Goal: Task Accomplishment & Management: Manage account settings

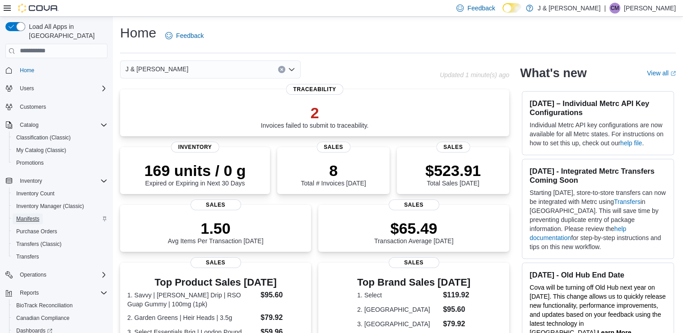
click at [28, 215] on span "Manifests" at bounding box center [27, 218] width 23 height 7
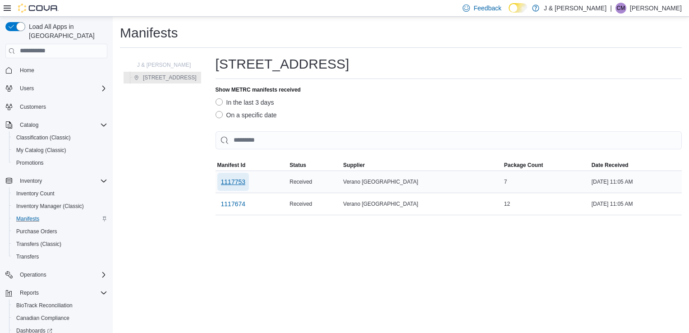
click at [246, 182] on span "1117753" at bounding box center [233, 181] width 25 height 9
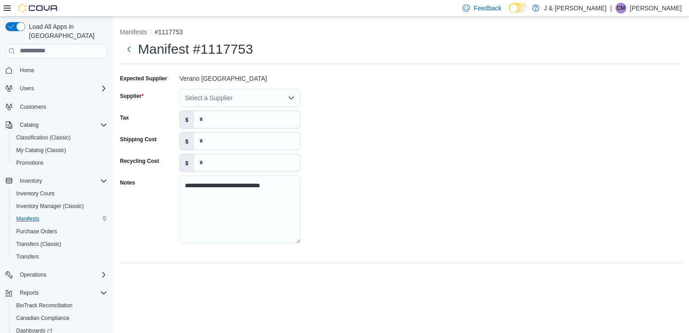
click at [256, 98] on div "Select a Supplier" at bounding box center [240, 98] width 121 height 18
type input "**"
click at [221, 109] on span "Ve rano NJ" at bounding box center [245, 113] width 99 height 9
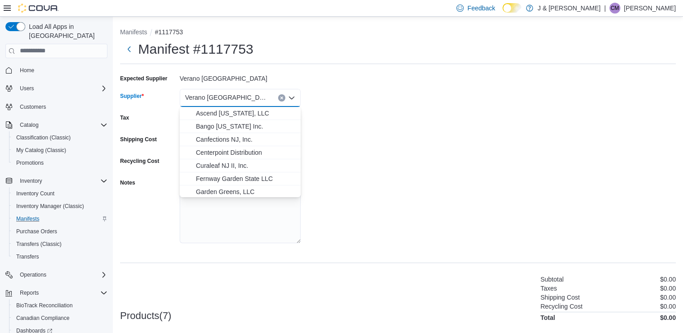
click at [450, 73] on div "**********" at bounding box center [397, 161] width 555 height 180
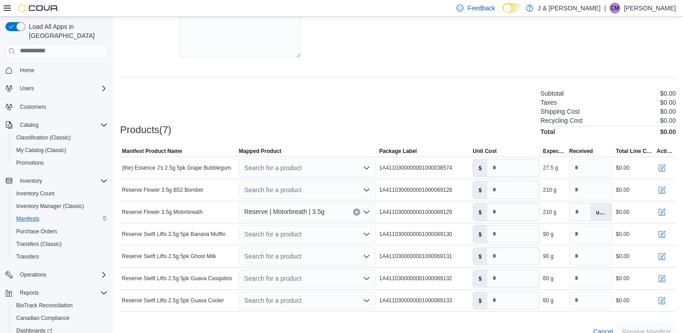
scroll to position [200, 0]
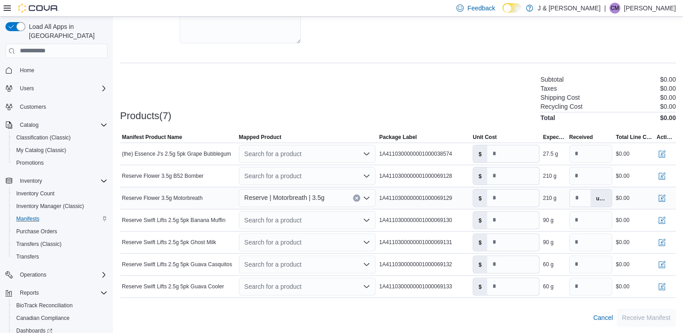
click at [606, 196] on label "units" at bounding box center [600, 197] width 21 height 17
click at [588, 196] on input "***" at bounding box center [579, 197] width 21 height 17
click at [289, 157] on div "Search for a product" at bounding box center [307, 154] width 137 height 18
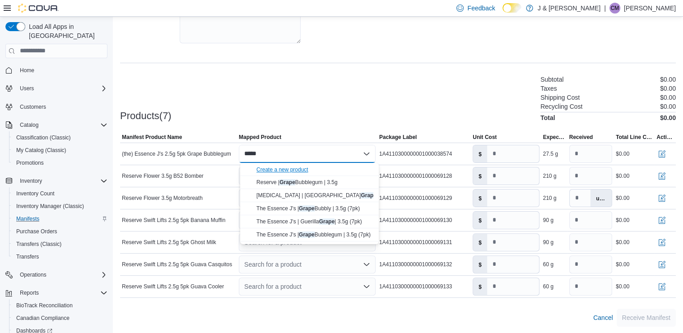
type input "*****"
click at [290, 168] on div "Create a new product" at bounding box center [282, 169] width 52 height 7
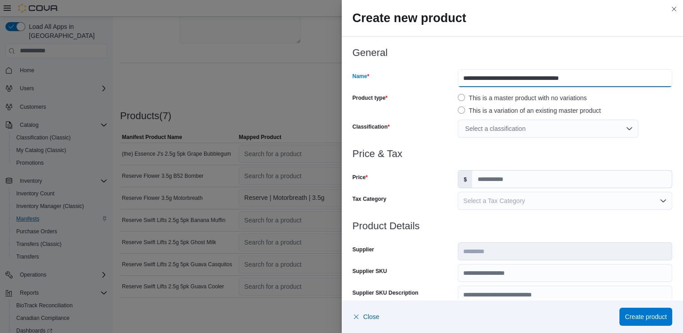
drag, startPoint x: 596, startPoint y: 77, endPoint x: 230, endPoint y: 26, distance: 369.8
click at [230, 26] on div "**********" at bounding box center [341, 166] width 683 height 333
type input "**********"
click at [494, 125] on div "Select a classification" at bounding box center [547, 129] width 180 height 18
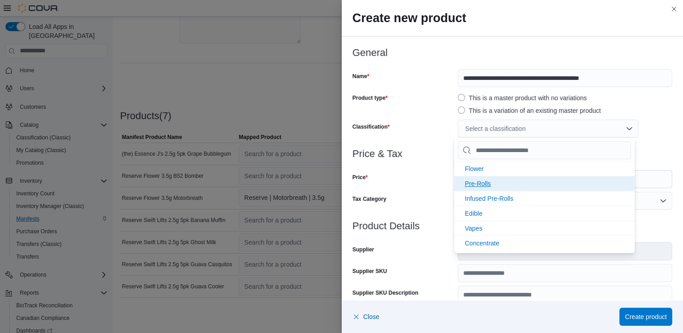
click at [493, 185] on li "Pre-Rolls" at bounding box center [544, 183] width 180 height 15
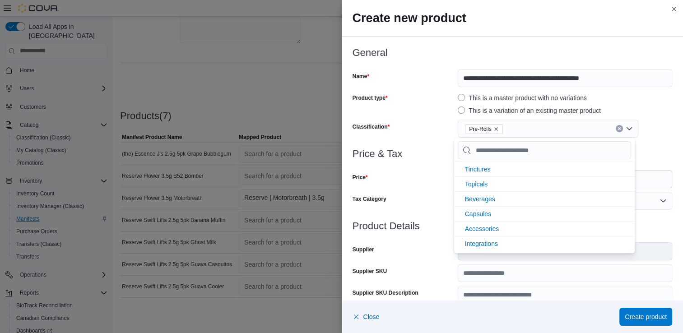
scroll to position [0, 0]
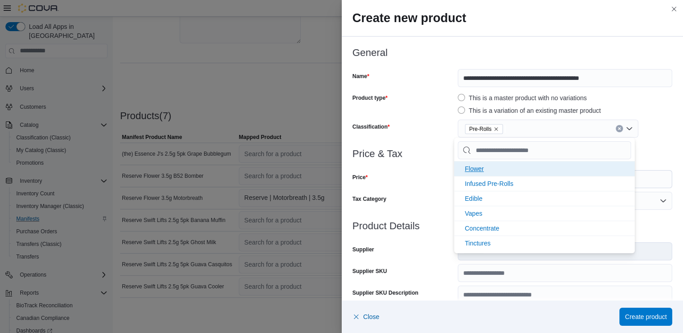
click at [502, 170] on li "Flower" at bounding box center [544, 168] width 180 height 15
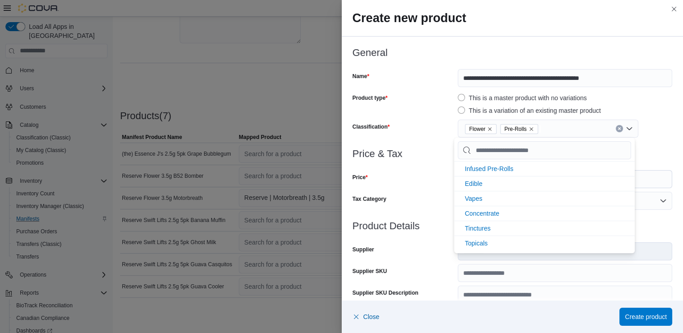
click at [529, 128] on icon "Remove Pre-Rolls from selection in this group" at bounding box center [530, 128] width 5 height 5
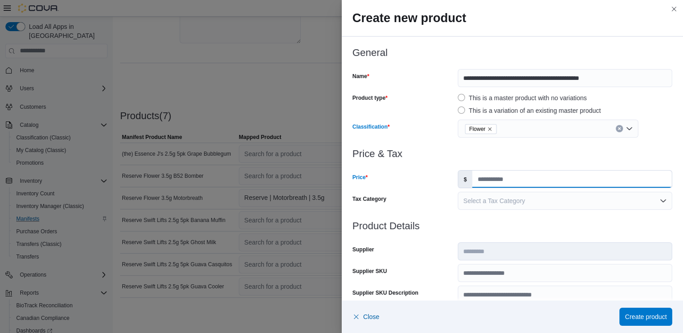
click at [543, 184] on input "Price" at bounding box center [571, 179] width 199 height 17
type input "*****"
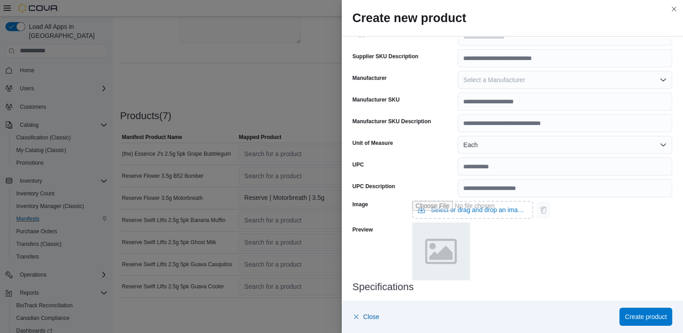
scroll to position [238, 0]
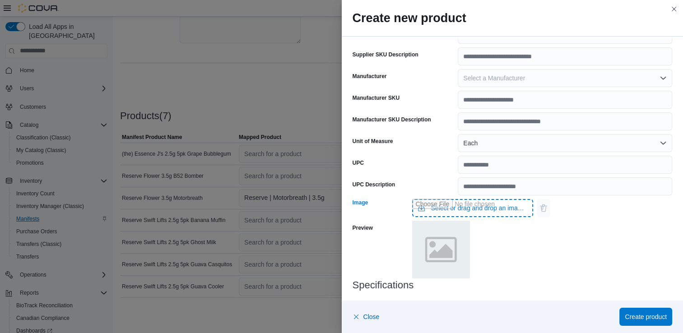
click at [452, 212] on input "Use aria labels when no actual label is in use" at bounding box center [472, 208] width 121 height 18
click at [435, 203] on input "Use aria labels when no actual label is in use" at bounding box center [472, 208] width 121 height 18
type input "**********"
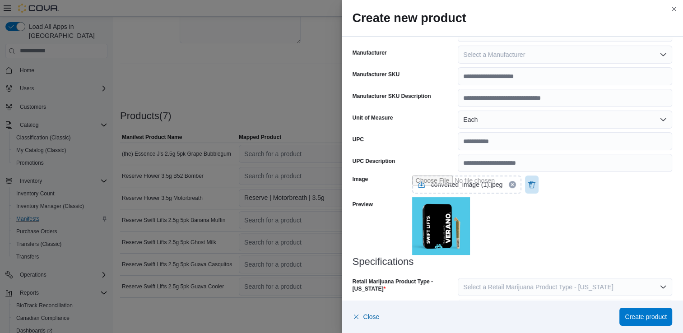
scroll to position [332, 0]
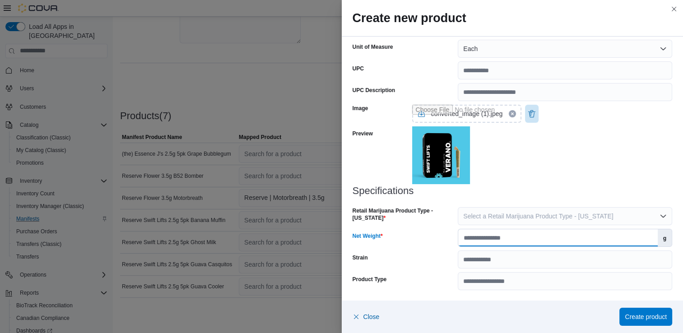
click at [476, 238] on input "Net Weight" at bounding box center [557, 237] width 199 height 17
type input "***"
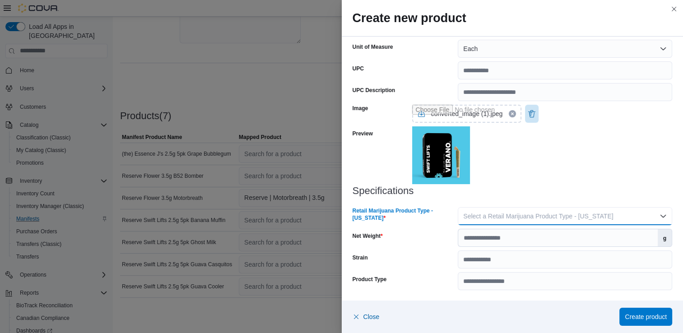
click at [480, 221] on button "Select a Retail Marijuana Product Type - New Jersey" at bounding box center [564, 216] width 214 height 18
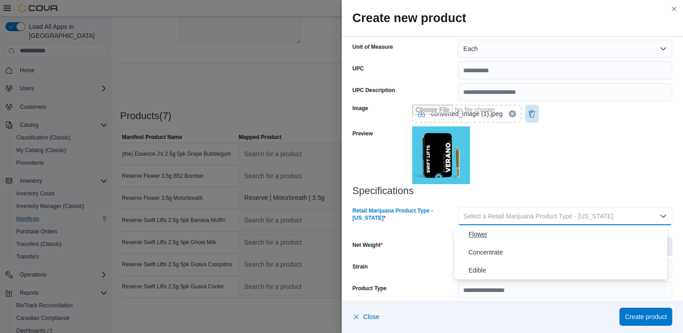
click at [480, 234] on span "Flower" at bounding box center [565, 234] width 195 height 11
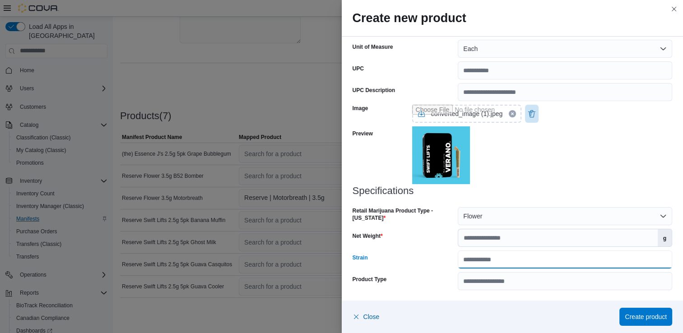
click at [567, 263] on input "Strain" at bounding box center [564, 259] width 214 height 18
type input "******"
click at [648, 314] on span "Create product" at bounding box center [645, 316] width 42 height 9
click at [674, 11] on button "Close this dialog" at bounding box center [673, 8] width 11 height 11
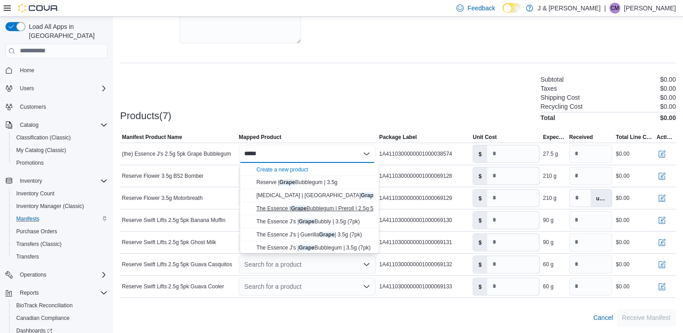
type input "*****"
click at [299, 206] on mark "Grape" at bounding box center [299, 208] width 16 height 6
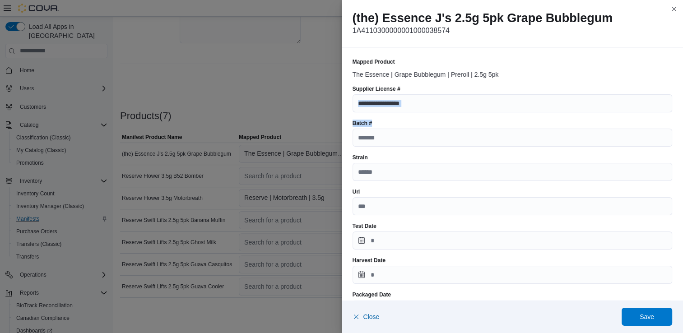
drag, startPoint x: 677, startPoint y: 114, endPoint x: 679, endPoint y: 125, distance: 11.9
click at [679, 125] on div "Mapped Product The Essence | Grape Bubblegum | Preroll | 2.5g 5pk Supplier Lice…" at bounding box center [511, 173] width 341 height 253
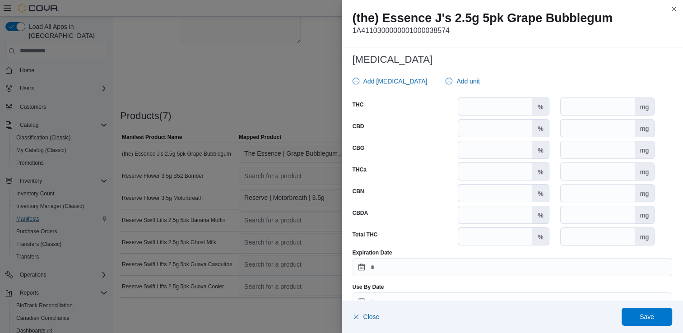
scroll to position [429, 0]
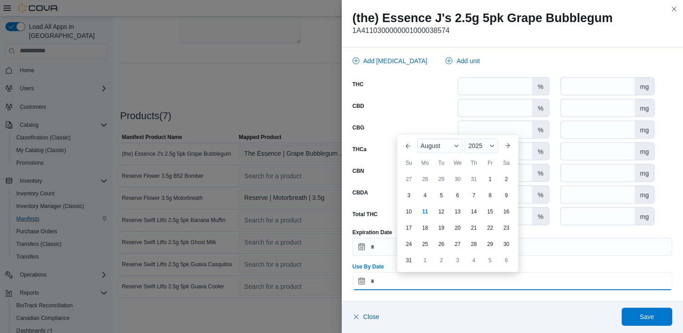
click at [359, 281] on input "Use By Date" at bounding box center [512, 281] width 320 height 18
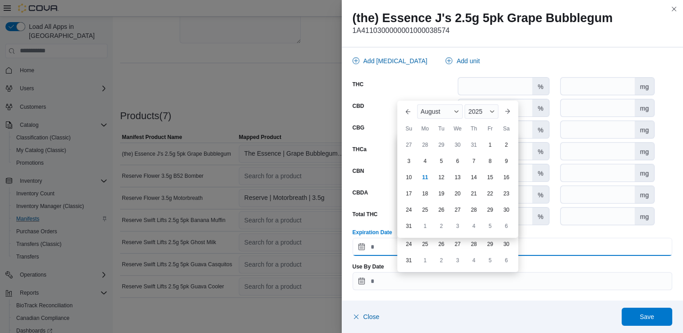
click at [363, 248] on input "Expiration Date" at bounding box center [512, 247] width 320 height 18
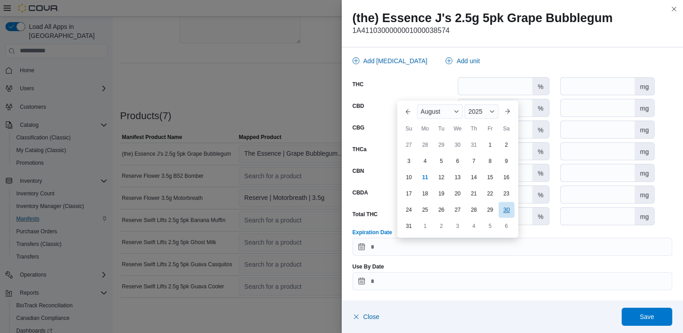
click at [508, 209] on div "30" at bounding box center [506, 210] width 16 height 16
type input "**********"
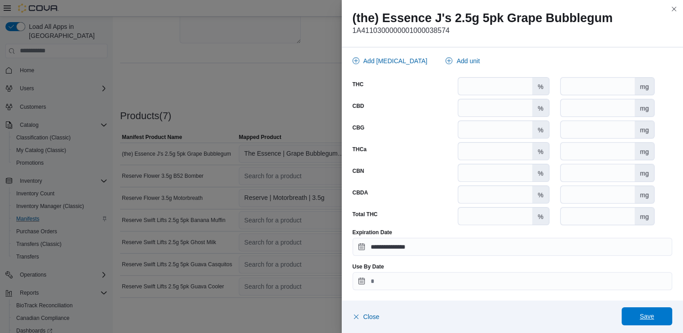
click at [642, 320] on span "Save" at bounding box center [646, 316] width 14 height 9
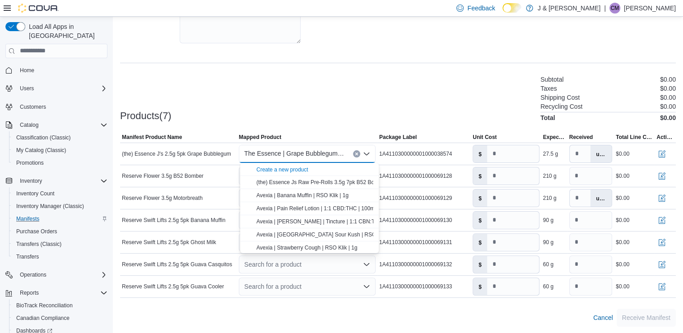
click at [367, 78] on div "Products(7) Subtotal $0.00 Taxes $0.00 Shipping Cost $0.00 Recycling Cost $0.00…" at bounding box center [397, 97] width 555 height 47
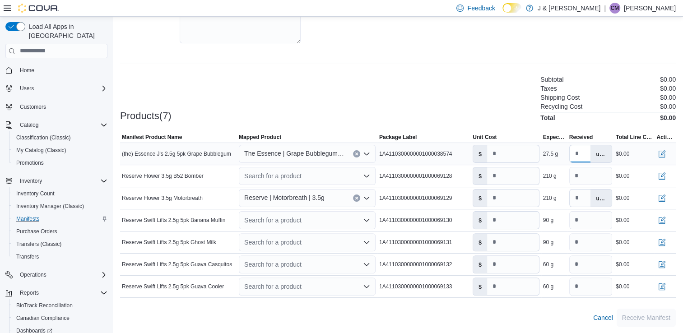
scroll to position [0, 1]
drag, startPoint x: 579, startPoint y: 150, endPoint x: 649, endPoint y: 158, distance: 69.9
click at [649, 158] on tr "Manifest Product Name (the) Essence J's 2.5g 5pk Grape Bubblegum Mapped Product…" at bounding box center [397, 154] width 555 height 22
type input "**"
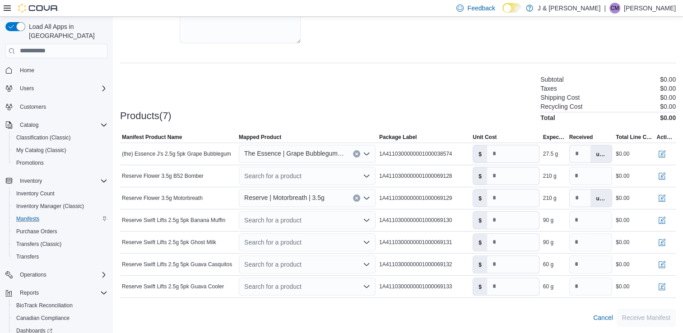
click at [510, 120] on div "Products(7) Subtotal $0.00 Taxes $0.00 Shipping Cost $0.00 Recycling Cost $0.00…" at bounding box center [397, 97] width 555 height 47
click at [298, 173] on div "Search for a product" at bounding box center [307, 176] width 137 height 18
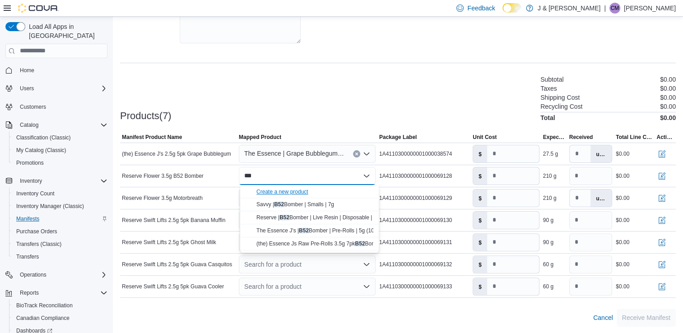
type input "***"
click at [268, 193] on div "Create a new product" at bounding box center [282, 191] width 52 height 7
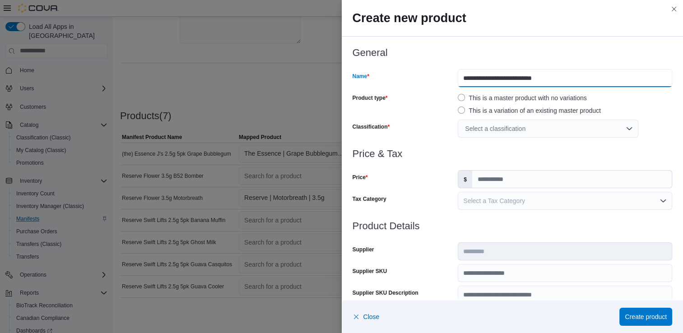
click at [501, 78] on input "**********" at bounding box center [564, 78] width 214 height 18
drag, startPoint x: 498, startPoint y: 80, endPoint x: 484, endPoint y: 78, distance: 13.6
click at [484, 78] on input "**********" at bounding box center [564, 78] width 214 height 18
click at [533, 75] on input "**********" at bounding box center [564, 78] width 214 height 18
paste input "*****"
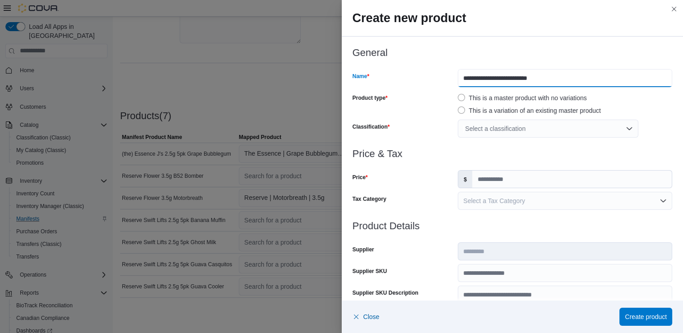
type input "**********"
click at [477, 180] on input "Price" at bounding box center [571, 179] width 199 height 17
type input "**"
click at [612, 226] on h3 "Product Details" at bounding box center [512, 226] width 320 height 11
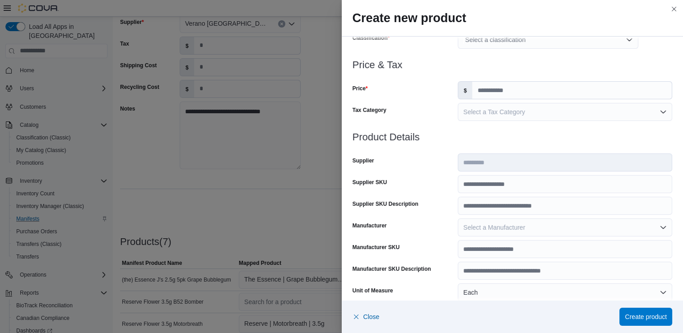
scroll to position [93, 0]
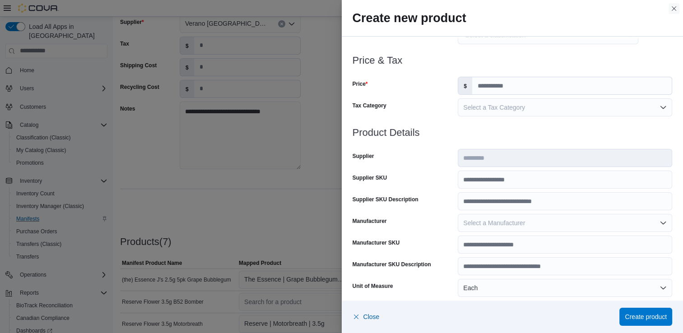
click at [671, 11] on button "Close this dialog" at bounding box center [673, 8] width 11 height 11
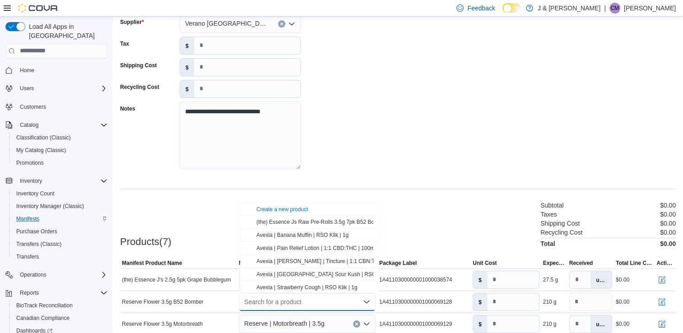
click at [461, 60] on div "**********" at bounding box center [397, 87] width 555 height 180
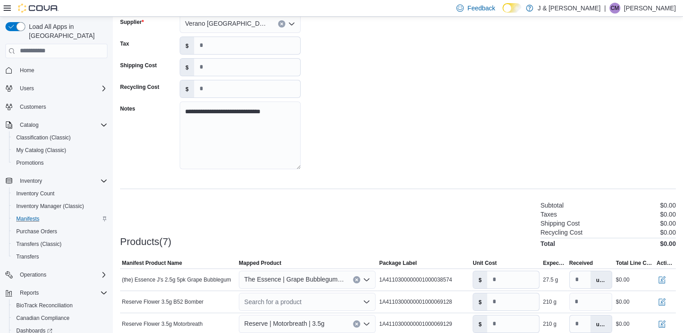
click at [35, 212] on button "Manifests" at bounding box center [60, 218] width 102 height 13
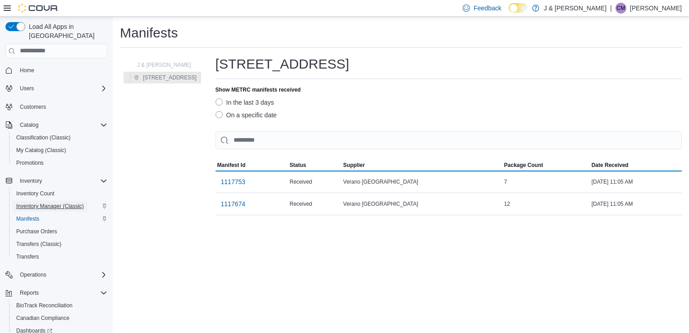
click at [33, 203] on span "Inventory Manager (Classic)" at bounding box center [50, 206] width 68 height 7
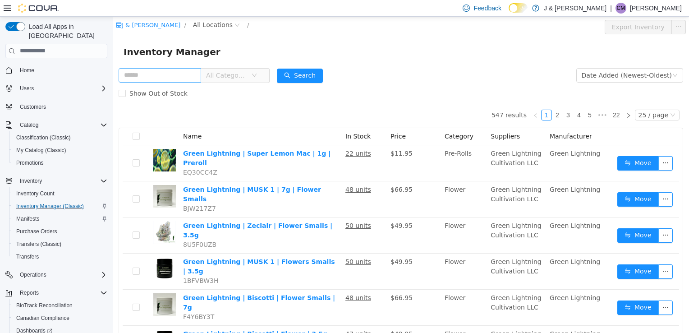
click at [138, 78] on input "text" at bounding box center [160, 75] width 83 height 14
type input "********"
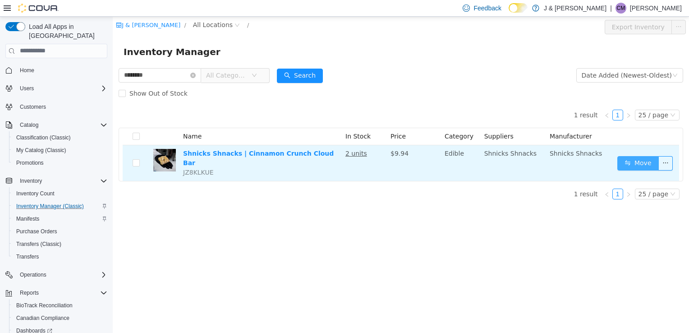
click at [650, 164] on button "Move" at bounding box center [639, 163] width 42 height 14
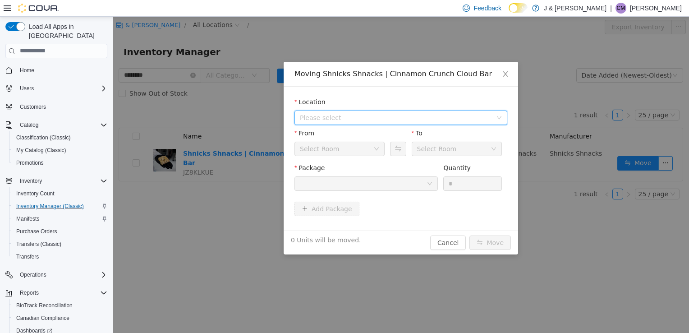
click at [351, 118] on span "Please select" at bounding box center [396, 117] width 192 height 9
click at [362, 153] on span "3055 Route 23, Oak Ridge" at bounding box center [349, 149] width 63 height 7
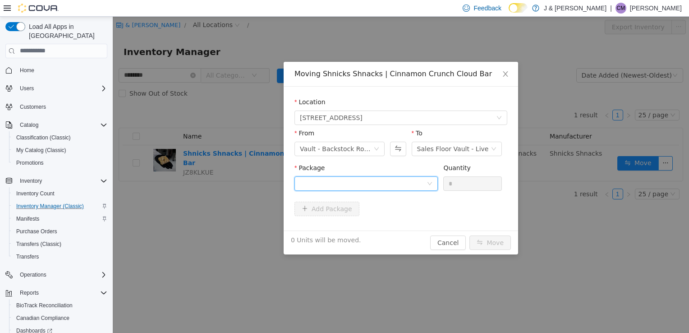
click at [379, 186] on div at bounding box center [363, 183] width 127 height 14
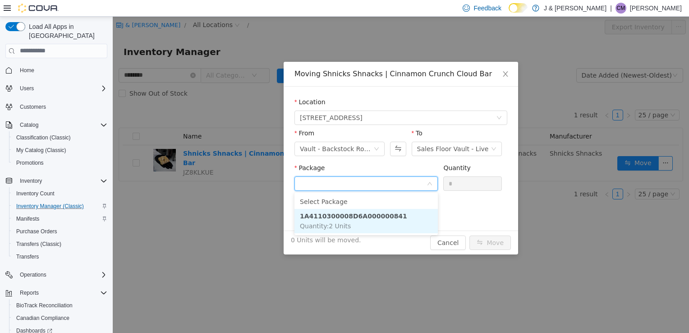
click at [365, 214] on strong "1A4110300008D6A000000841" at bounding box center [353, 215] width 107 height 7
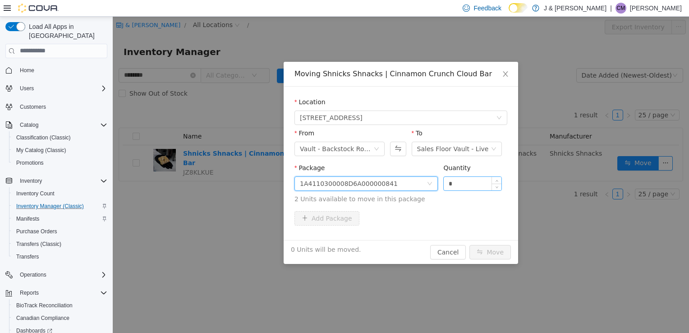
click at [458, 185] on input "*" at bounding box center [473, 183] width 58 height 14
drag, startPoint x: 458, startPoint y: 185, endPoint x: 440, endPoint y: 187, distance: 18.2
click at [440, 187] on div "Package 1A4110300008D6A000000841 Quantity * 2 Units available to move in this p…" at bounding box center [401, 183] width 213 height 41
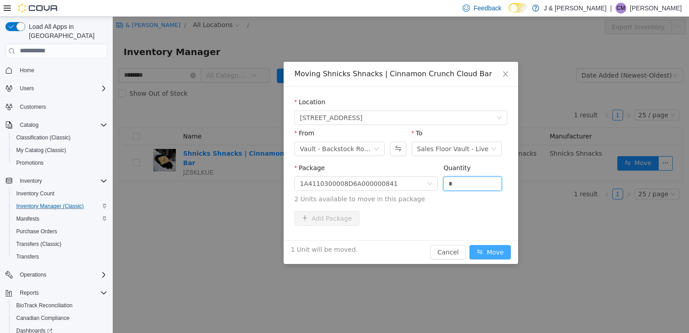
type input "*"
click at [490, 249] on button "Move" at bounding box center [491, 252] width 42 height 14
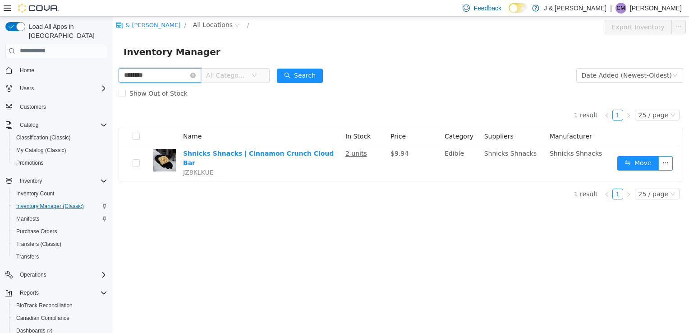
click at [198, 77] on input "********" at bounding box center [160, 75] width 83 height 14
click at [196, 76] on icon "icon: close-circle" at bounding box center [192, 74] width 5 height 5
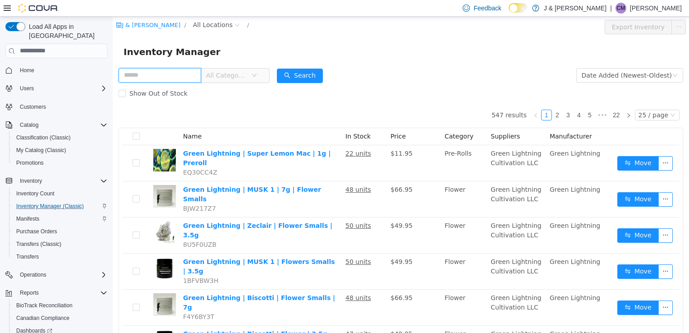
click at [163, 75] on input "text" at bounding box center [160, 75] width 83 height 14
click at [312, 74] on button "Search" at bounding box center [300, 75] width 46 height 14
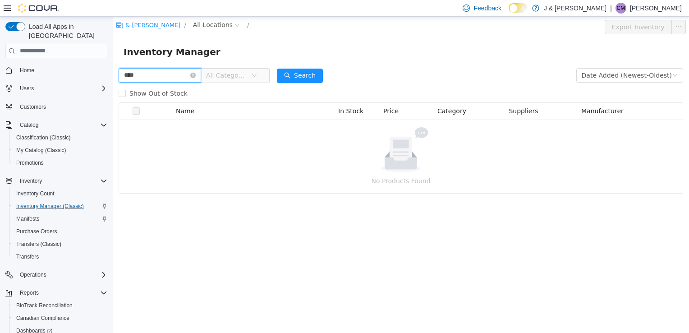
click at [144, 80] on input "****" at bounding box center [160, 75] width 83 height 14
click at [309, 82] on button "Search" at bounding box center [300, 75] width 46 height 14
click at [154, 79] on input "***" at bounding box center [160, 75] width 83 height 14
type input "*"
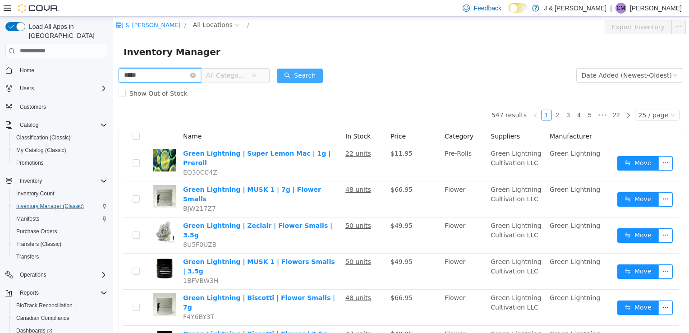
type input "*****"
click at [311, 76] on button "Search" at bounding box center [300, 75] width 46 height 14
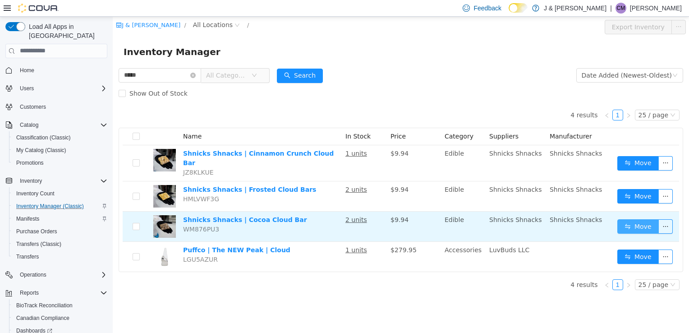
click at [628, 219] on button "Move" at bounding box center [639, 226] width 42 height 14
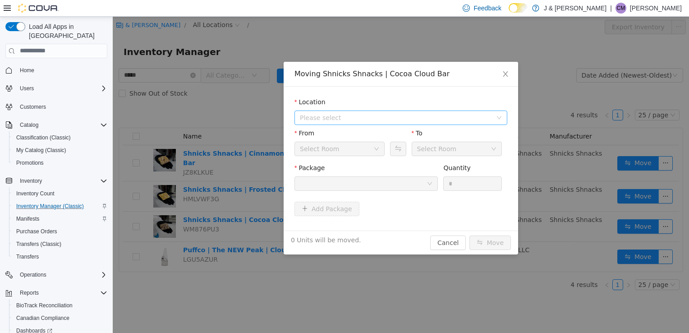
click at [355, 114] on span "Please select" at bounding box center [396, 117] width 192 height 9
click at [343, 157] on div "All Locations 3055 Route 23, Oak Ridge" at bounding box center [401, 142] width 213 height 33
drag, startPoint x: 343, startPoint y: 157, endPoint x: 328, endPoint y: 157, distance: 14.9
click at [328, 157] on div "All Locations 3055 Route 23, Oak Ridge" at bounding box center [401, 142] width 213 height 33
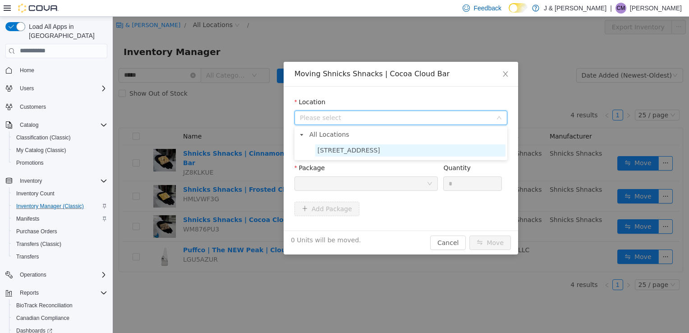
click at [326, 147] on span "3055 Route 23, Oak Ridge" at bounding box center [349, 149] width 63 height 7
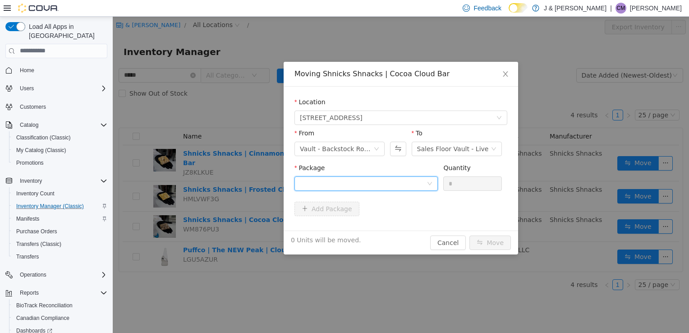
click at [343, 183] on div at bounding box center [363, 183] width 127 height 14
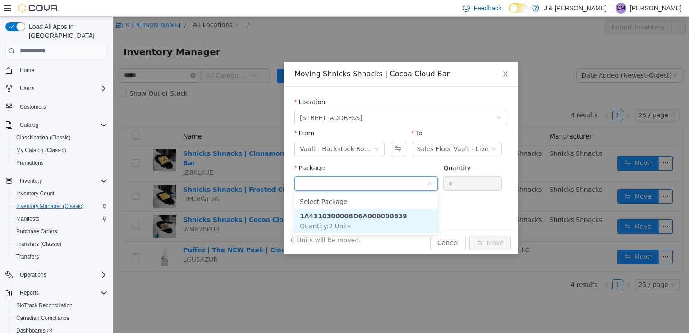
click at [339, 217] on strong "1A4110300008D6A000000839" at bounding box center [353, 215] width 107 height 7
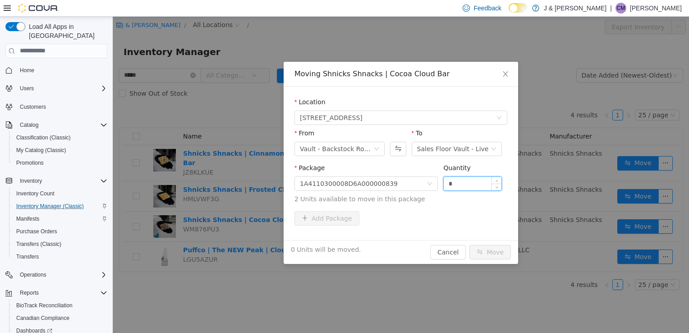
click at [453, 177] on input "*" at bounding box center [473, 183] width 58 height 14
drag, startPoint x: 453, startPoint y: 185, endPoint x: 401, endPoint y: 185, distance: 51.4
click at [401, 185] on span "Package 1A4110300008D6A000000839 Quantity * 2 Units available to move in this p…" at bounding box center [401, 184] width 213 height 40
type input "*"
click at [503, 254] on button "Move" at bounding box center [491, 252] width 42 height 14
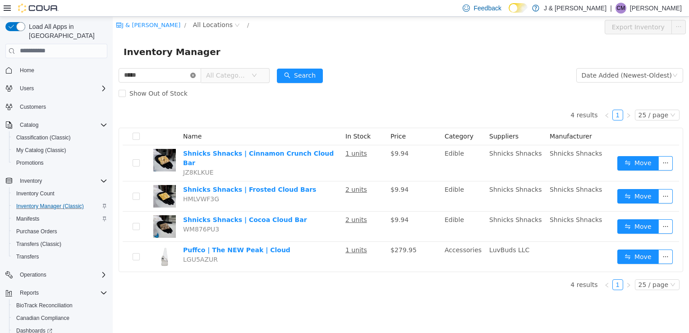
click at [196, 75] on icon "icon: close-circle" at bounding box center [192, 74] width 5 height 5
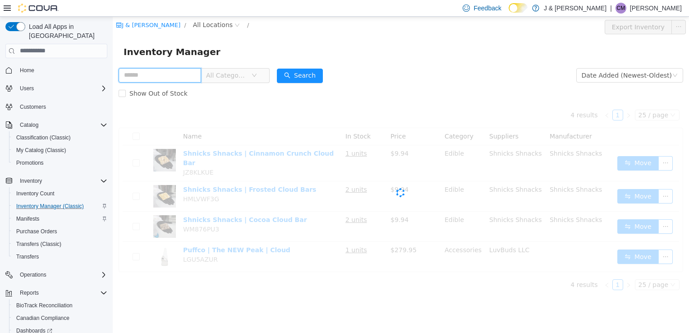
click at [173, 77] on input "text" at bounding box center [160, 75] width 83 height 14
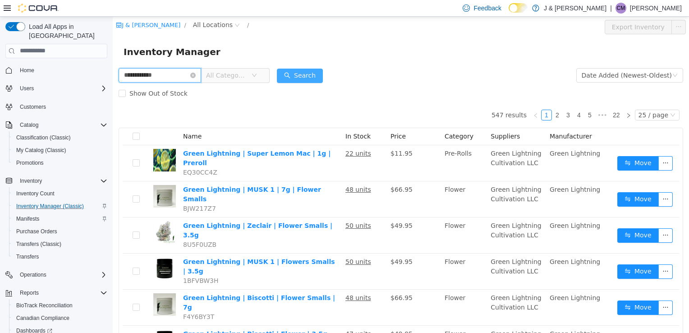
type input "**********"
click at [309, 82] on button "Search" at bounding box center [300, 75] width 46 height 14
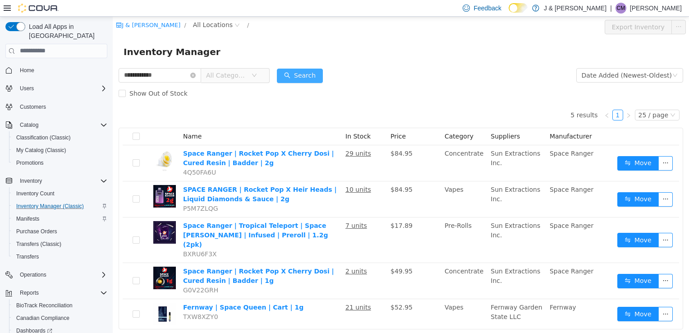
scroll to position [12, 0]
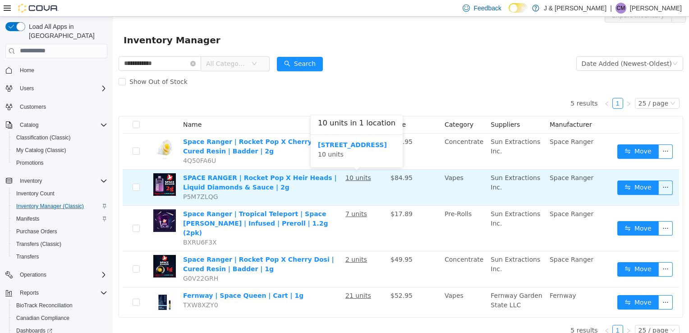
click at [360, 177] on u "10 units" at bounding box center [359, 177] width 26 height 7
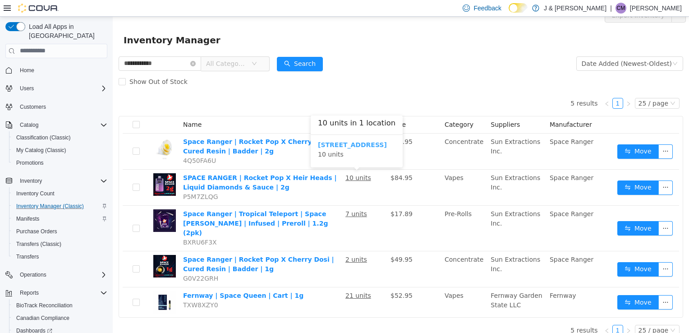
click at [334, 147] on b "3055 Route 23, Oak Ridge" at bounding box center [352, 144] width 69 height 7
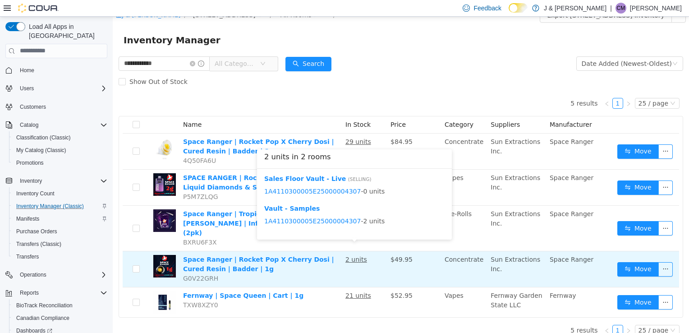
click at [355, 255] on u "2 units" at bounding box center [357, 258] width 22 height 7
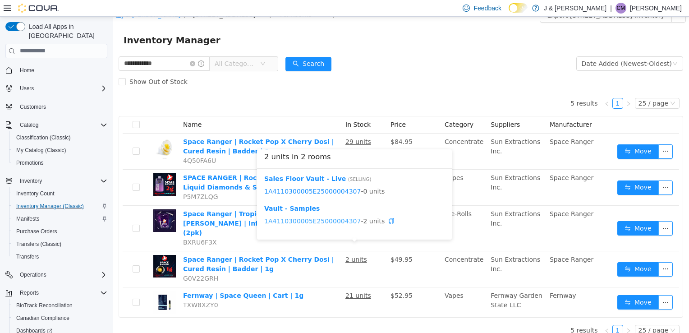
click at [334, 222] on link "1A4110300005E25000004307" at bounding box center [312, 220] width 97 height 7
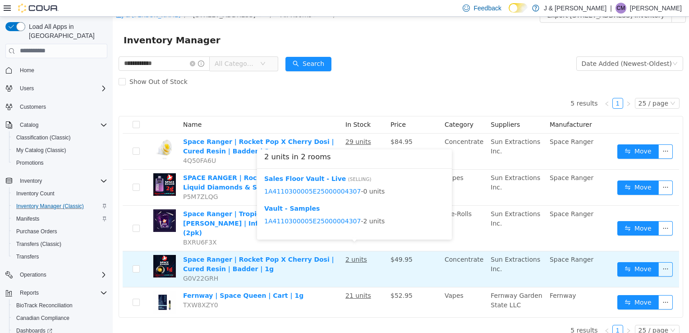
click at [353, 255] on u "2 units" at bounding box center [357, 258] width 22 height 7
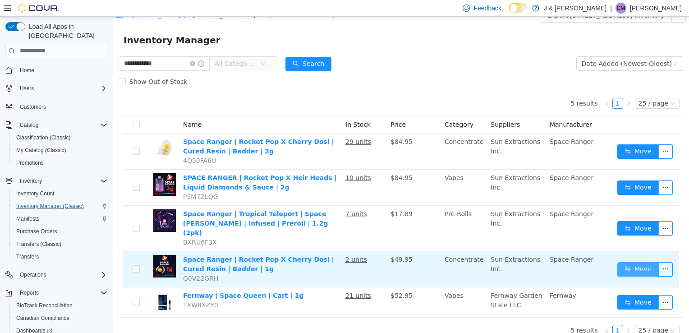
click at [628, 262] on button "Move" at bounding box center [639, 269] width 42 height 14
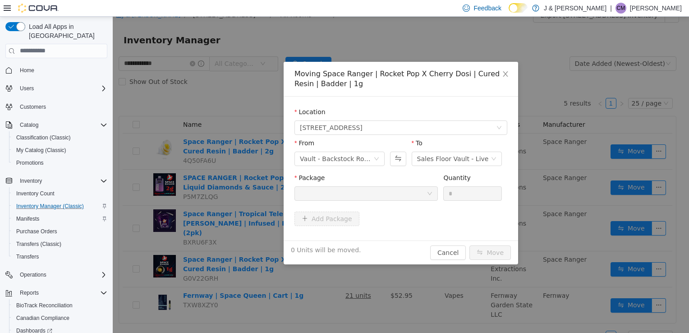
click at [330, 195] on div at bounding box center [363, 193] width 127 height 14
click at [352, 183] on div "Package" at bounding box center [366, 179] width 143 height 13
click at [434, 185] on div "Package" at bounding box center [366, 179] width 143 height 13
click at [399, 193] on div at bounding box center [363, 193] width 127 height 14
click at [341, 125] on span "3055 Route 23, Oak Ridge" at bounding box center [331, 127] width 63 height 14
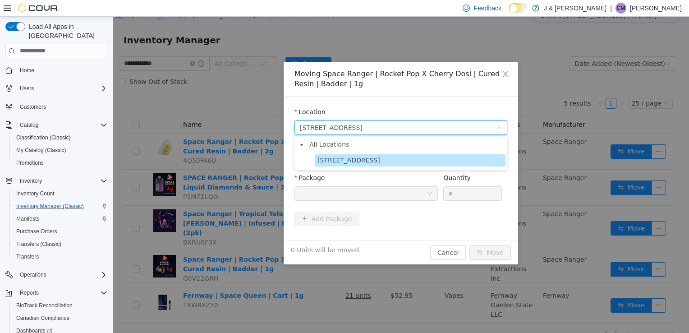
click at [341, 159] on span "3055 Route 23, Oak Ridge" at bounding box center [349, 159] width 63 height 7
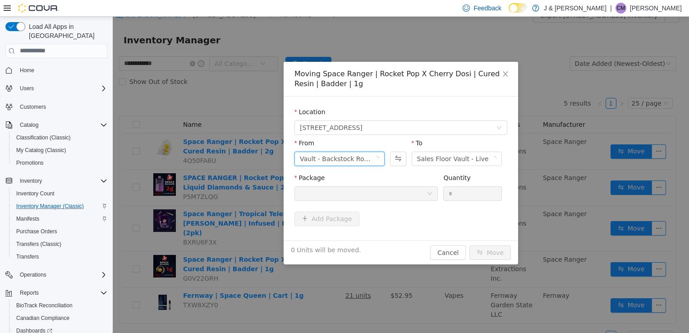
click at [341, 159] on div "Vault - Backstock Room" at bounding box center [337, 159] width 74 height 14
click at [457, 160] on div "Sales Floor Vault - Live" at bounding box center [453, 159] width 72 height 14
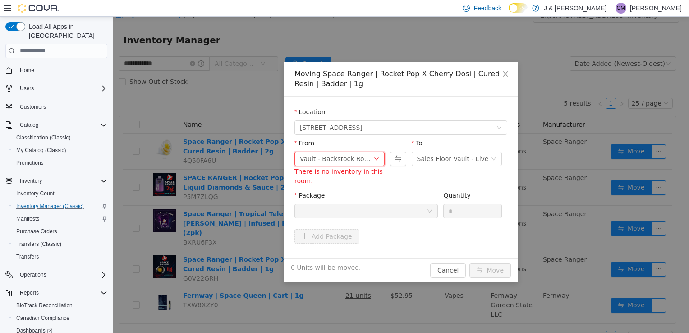
click at [342, 159] on div "Vault - Backstock Room" at bounding box center [337, 159] width 74 height 14
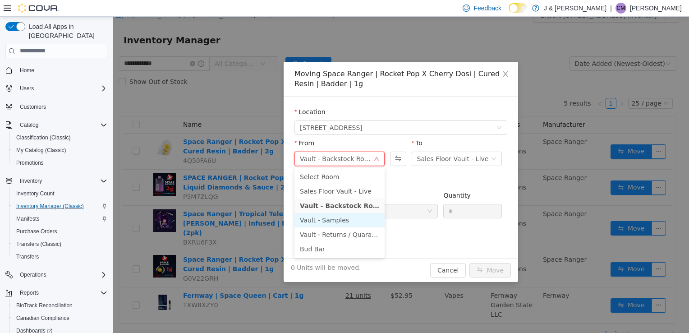
click at [335, 221] on li "Vault - Samples" at bounding box center [340, 219] width 90 height 14
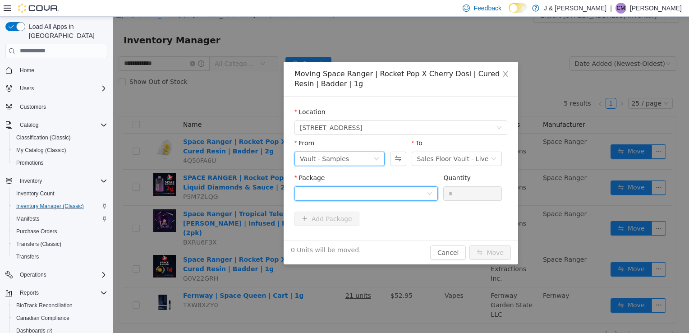
click at [376, 191] on div at bounding box center [363, 193] width 127 height 14
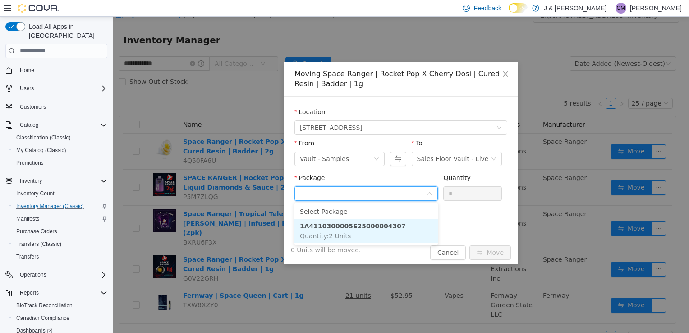
click at [359, 223] on strong "1A4110300005E25000004307" at bounding box center [353, 225] width 106 height 7
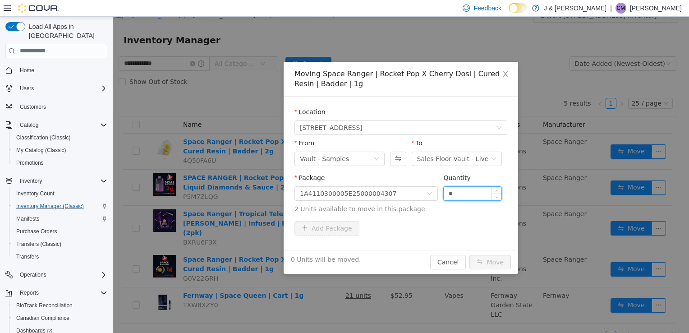
click at [466, 195] on input "*" at bounding box center [473, 193] width 58 height 14
drag, startPoint x: 466, startPoint y: 195, endPoint x: 385, endPoint y: 210, distance: 82.2
click at [385, 210] on span "Package 1A4110300005E25000004307 Quantity * 2 Units available to move in this p…" at bounding box center [401, 194] width 213 height 40
type input "*"
click at [473, 213] on div "Package 1A4110300005E25000004307 Quantity * 2 Units available to move in this p…" at bounding box center [401, 195] width 213 height 44
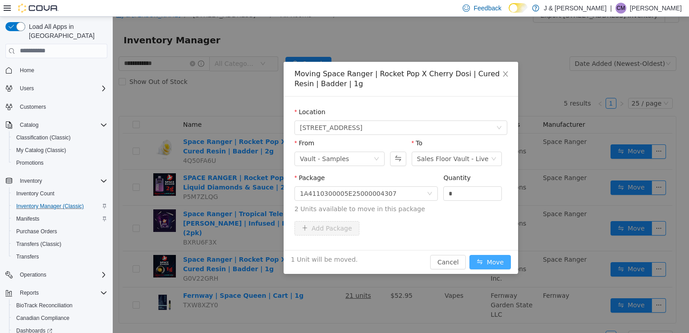
click at [488, 258] on button "Move" at bounding box center [491, 261] width 42 height 14
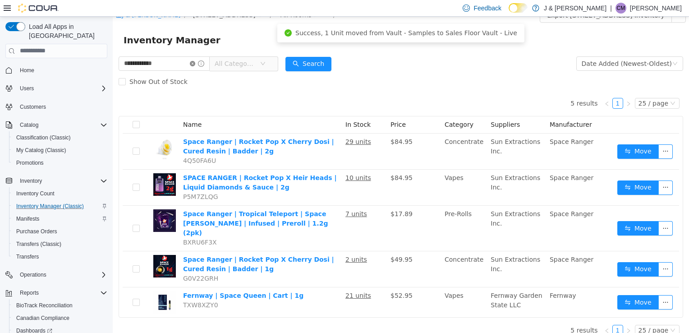
click at [195, 62] on icon "icon: close-circle" at bounding box center [192, 62] width 5 height 5
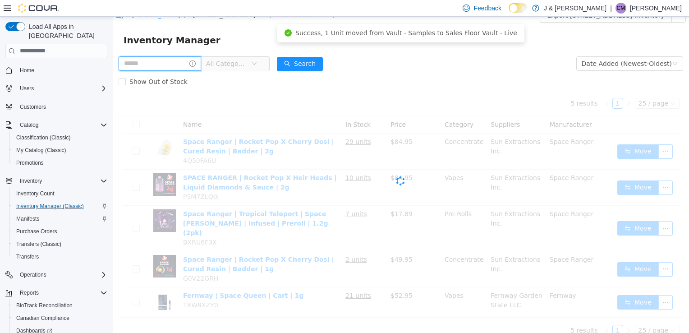
click at [159, 66] on input "text" at bounding box center [160, 63] width 83 height 14
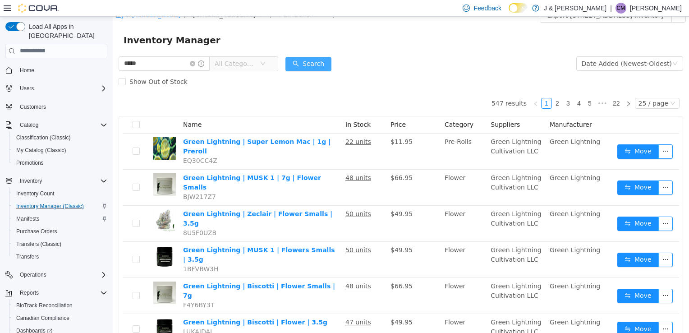
click at [323, 60] on button "Search" at bounding box center [309, 63] width 46 height 14
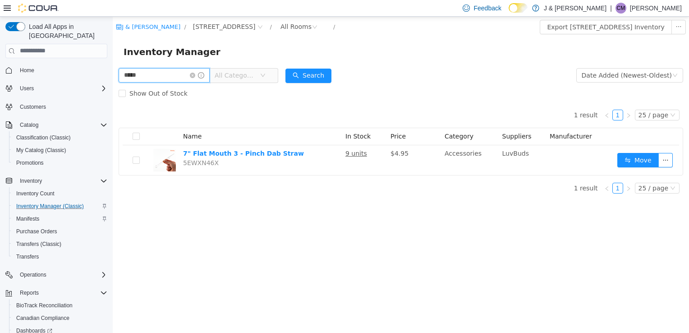
click at [160, 82] on input "*****" at bounding box center [164, 75] width 91 height 14
type input "******"
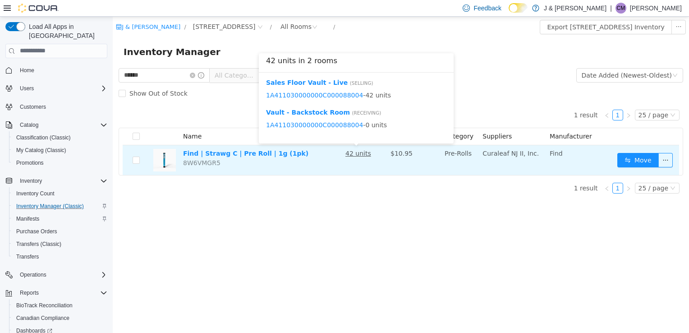
click at [355, 155] on u "42 units" at bounding box center [359, 152] width 26 height 7
click at [347, 153] on u "42 units" at bounding box center [359, 152] width 26 height 7
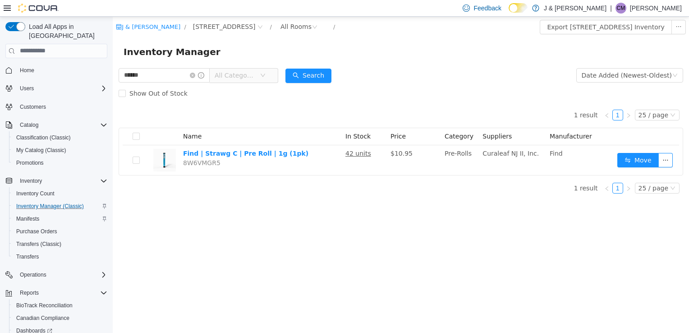
click at [351, 214] on div "J & J Cannabis / 3055 Route 23, Oak Ridge / All Rooms / Export 3055 Route 23, O…" at bounding box center [401, 174] width 577 height 316
click at [197, 76] on input "******" at bounding box center [164, 75] width 91 height 14
click at [195, 78] on icon "icon: close-circle" at bounding box center [192, 74] width 5 height 5
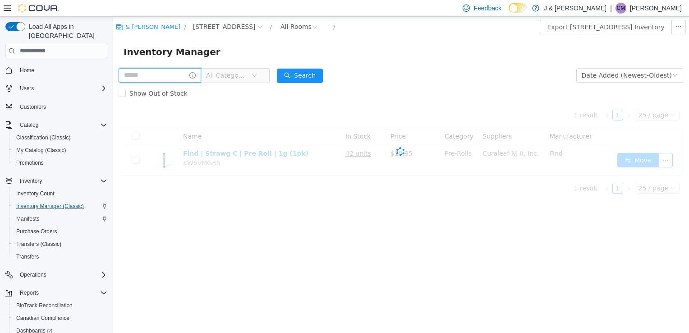
click at [175, 78] on input "text" at bounding box center [160, 75] width 83 height 14
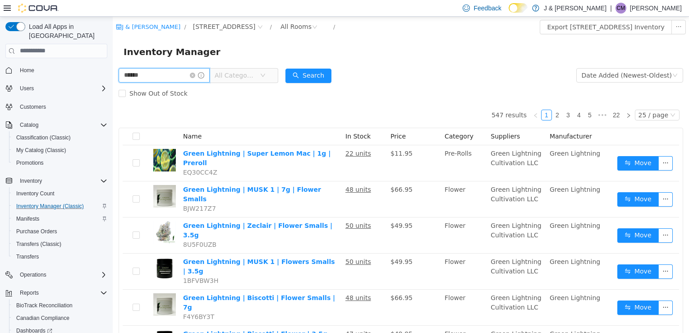
type input "******"
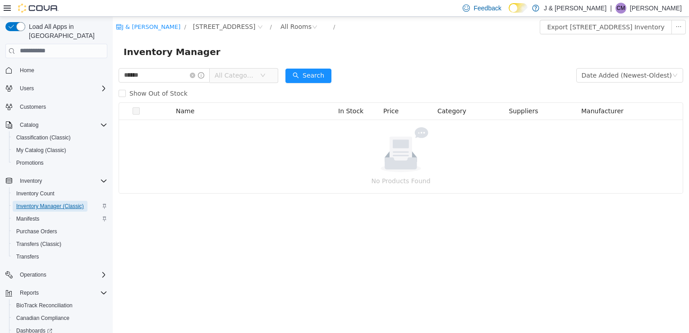
click at [39, 203] on span "Inventory Manager (Classic)" at bounding box center [50, 206] width 68 height 7
click at [197, 75] on input "******" at bounding box center [164, 75] width 91 height 14
click at [195, 75] on icon "icon: close-circle" at bounding box center [192, 74] width 5 height 5
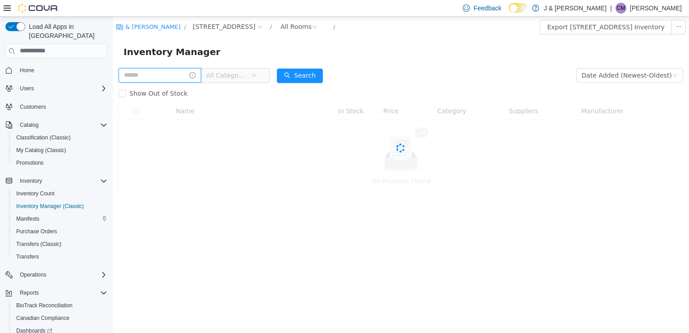
click at [172, 74] on input "text" at bounding box center [160, 75] width 83 height 14
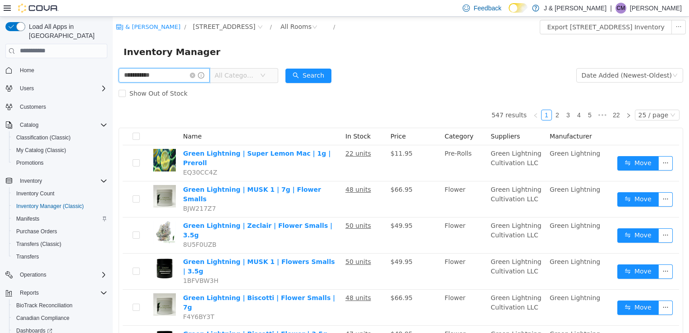
type input "**********"
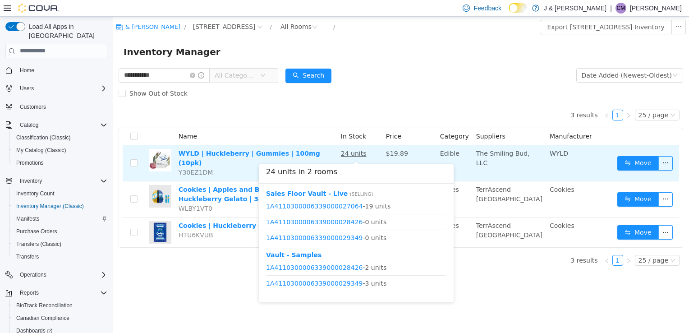
click at [356, 153] on u "24 units" at bounding box center [354, 152] width 26 height 7
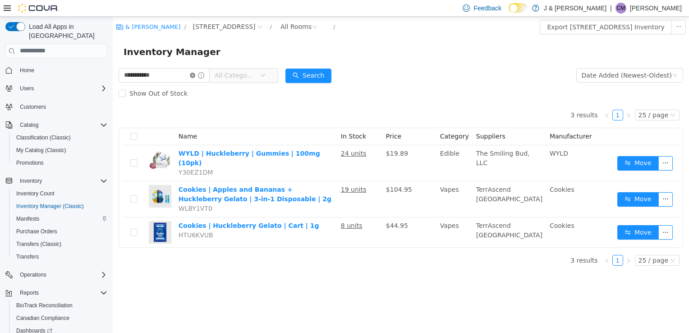
click at [195, 76] on icon "icon: close-circle" at bounding box center [192, 74] width 5 height 5
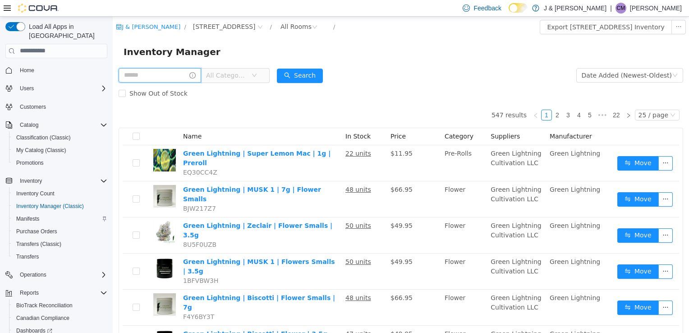
click at [135, 73] on input "text" at bounding box center [160, 75] width 83 height 14
type input "********"
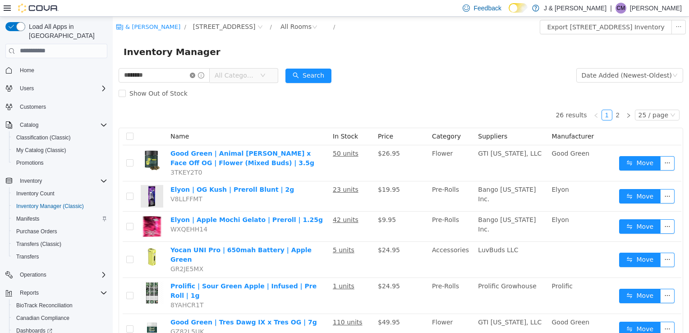
click at [195, 75] on icon "icon: close-circle" at bounding box center [192, 74] width 5 height 5
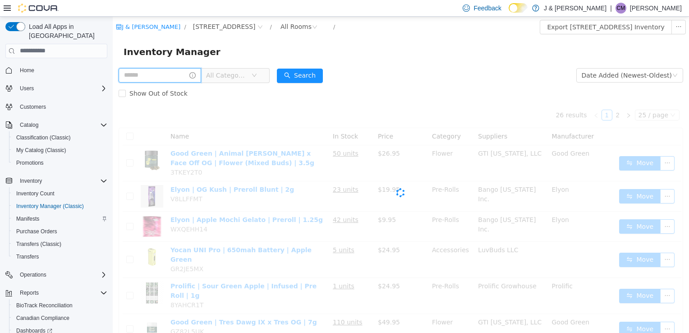
click at [163, 74] on input "text" at bounding box center [160, 75] width 83 height 14
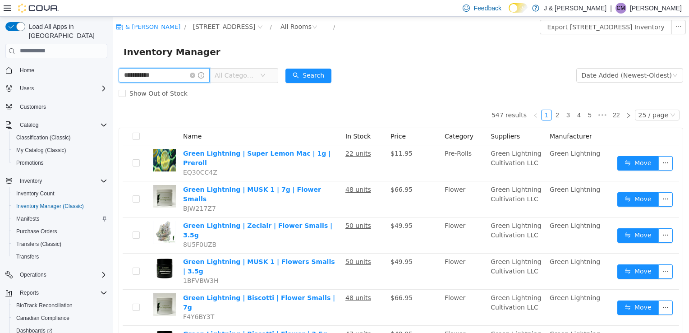
type input "**********"
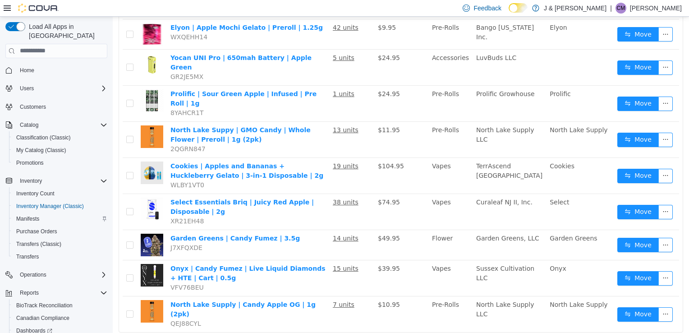
scroll to position [132, 0]
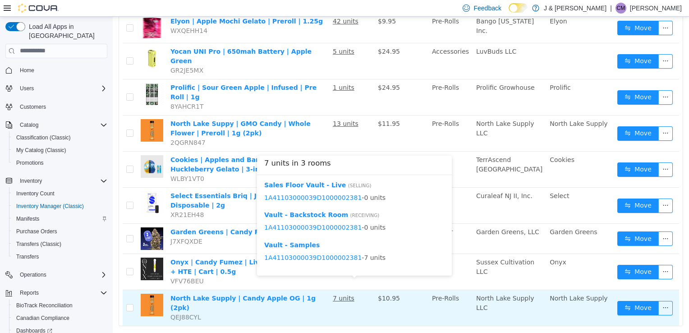
click at [352, 294] on u "7 units" at bounding box center [344, 297] width 22 height 7
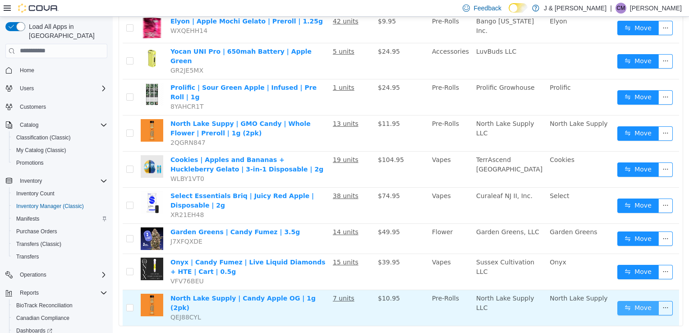
click at [618, 300] on button "Move" at bounding box center [639, 307] width 42 height 14
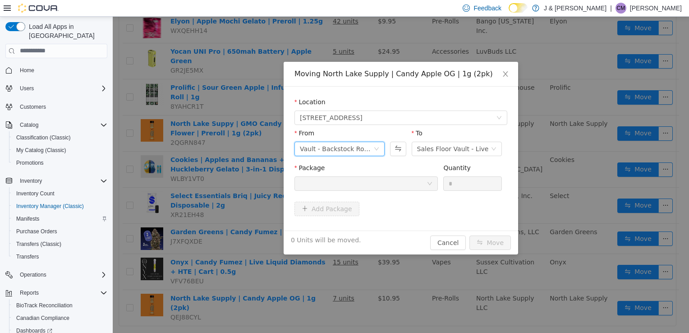
click at [340, 149] on div "Vault - Backstock Room" at bounding box center [337, 149] width 74 height 14
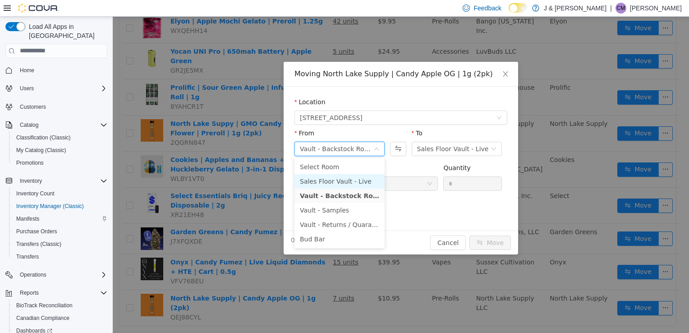
click at [328, 182] on li "Sales Floor Vault - Live" at bounding box center [340, 181] width 90 height 14
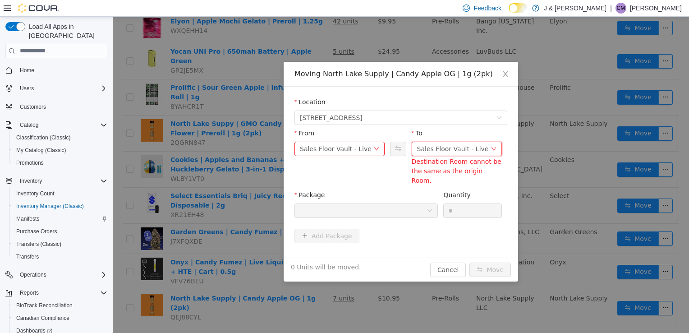
click at [432, 146] on div "Sales Floor Vault - Live" at bounding box center [453, 149] width 72 height 14
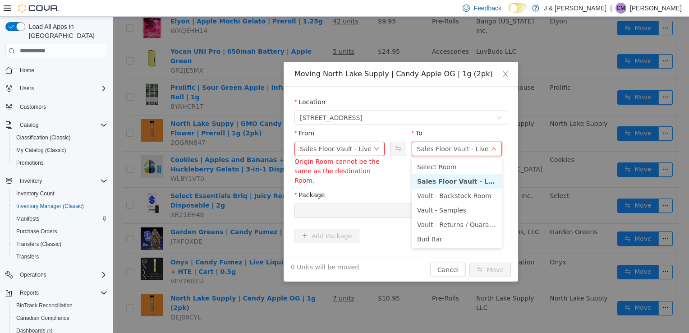
click at [445, 182] on li "Sales Floor Vault - Live" at bounding box center [457, 181] width 90 height 14
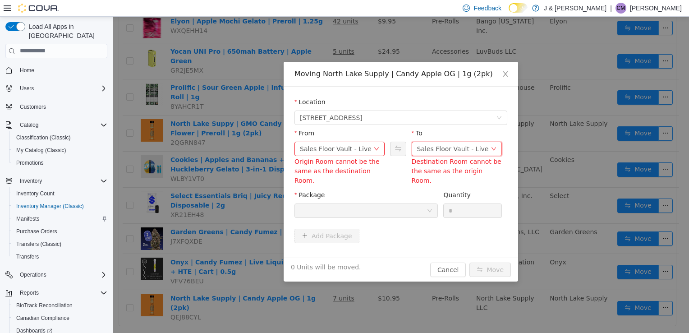
click at [328, 203] on div at bounding box center [363, 210] width 127 height 14
click at [354, 148] on div "Sales Floor Vault - Live" at bounding box center [336, 149] width 72 height 14
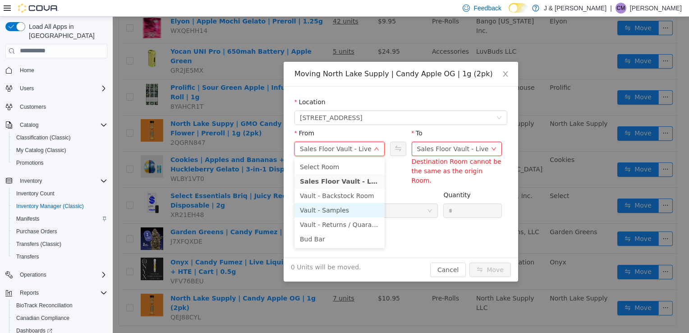
click at [335, 212] on li "Vault - Samples" at bounding box center [340, 210] width 90 height 14
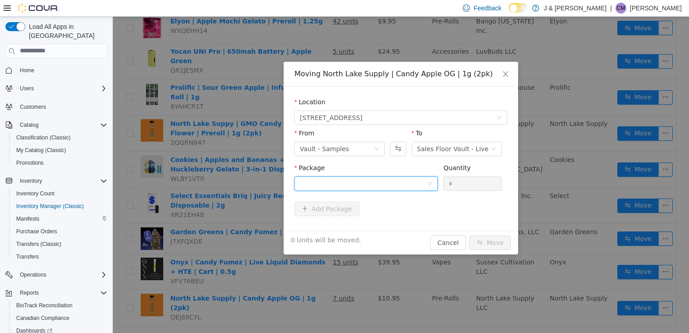
click at [341, 186] on div at bounding box center [363, 183] width 127 height 14
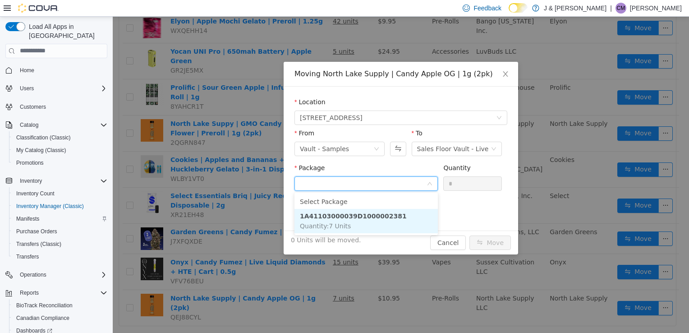
click at [346, 226] on span "Quantity : 7 Units" at bounding box center [325, 225] width 51 height 7
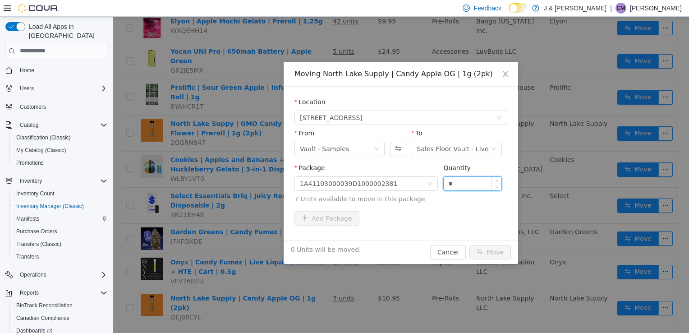
click at [457, 184] on input "*" at bounding box center [473, 183] width 58 height 14
type input "*"
click at [499, 253] on button "Move" at bounding box center [491, 252] width 42 height 14
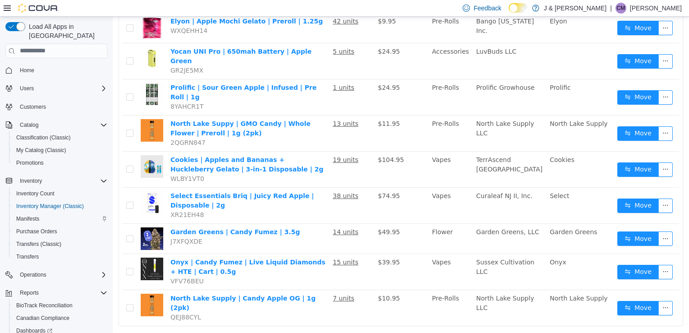
scroll to position [0, 0]
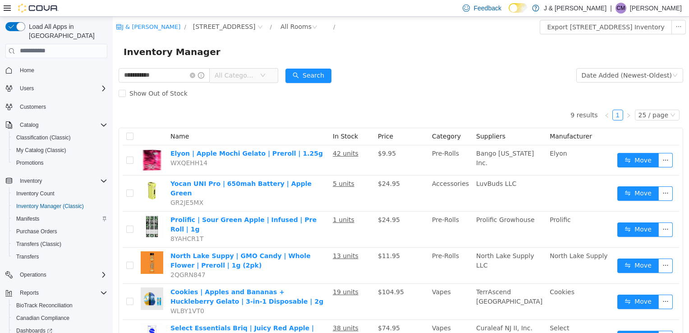
click at [247, 76] on span "All Categories" at bounding box center [235, 74] width 41 height 9
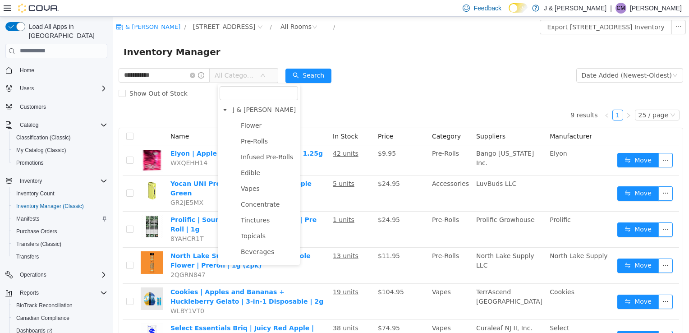
click at [195, 108] on div "9 results 1 25 / page Name In Stock Price Category Suppliers Manufacturer Elyon…" at bounding box center [401, 280] width 565 height 356
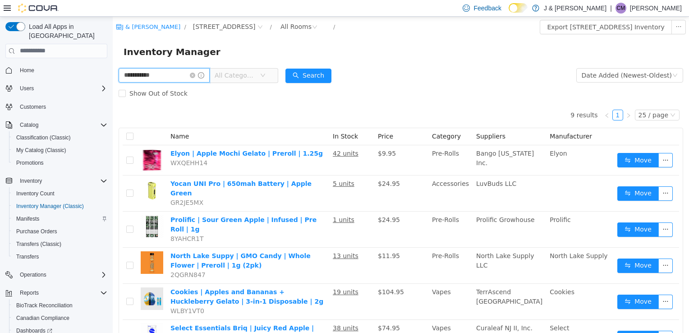
drag, startPoint x: 180, startPoint y: 76, endPoint x: 60, endPoint y: 77, distance: 120.0
click at [113, 77] on html "**********" at bounding box center [401, 174] width 577 height 316
type input "*********"
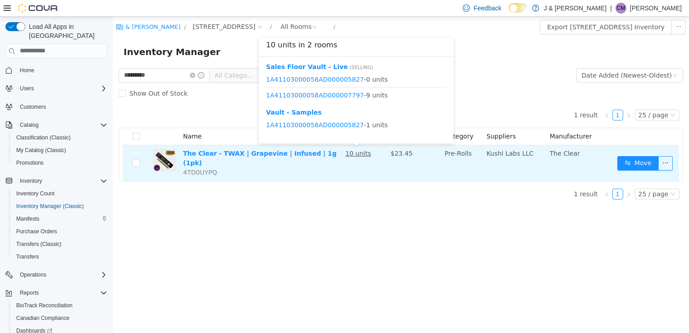
click at [347, 154] on u "10 units" at bounding box center [359, 152] width 26 height 7
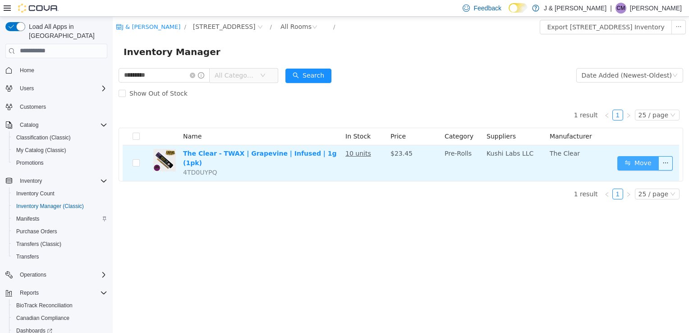
click at [630, 163] on button "Move" at bounding box center [639, 163] width 42 height 14
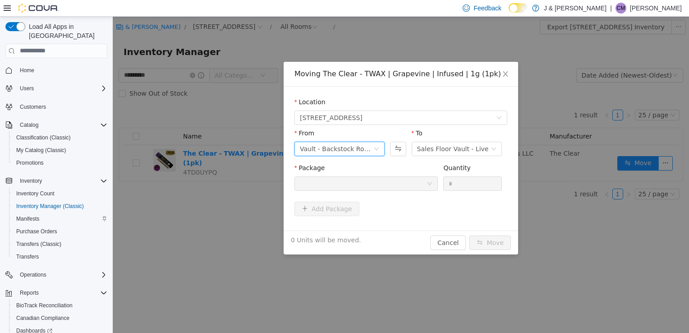
click at [330, 154] on div "Vault - Backstock Room" at bounding box center [337, 149] width 74 height 14
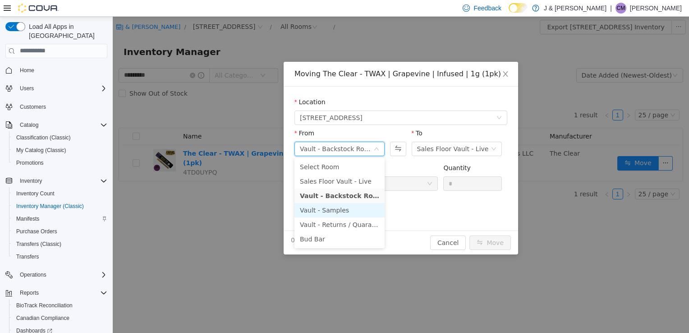
click at [331, 212] on li "Vault - Samples" at bounding box center [340, 210] width 90 height 14
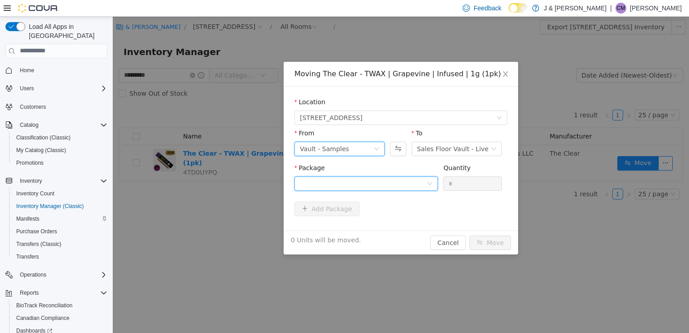
click at [343, 185] on div at bounding box center [363, 183] width 127 height 14
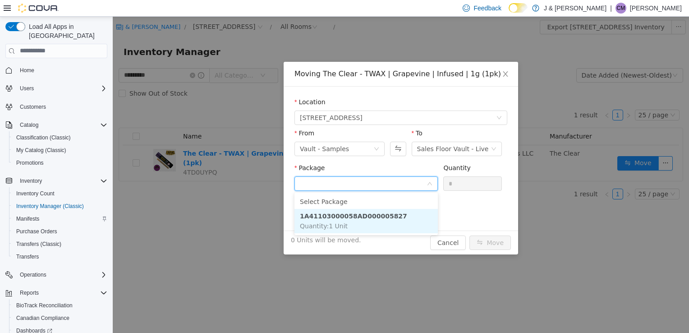
click at [361, 217] on strong "1A41103000058AD000005827" at bounding box center [353, 215] width 107 height 7
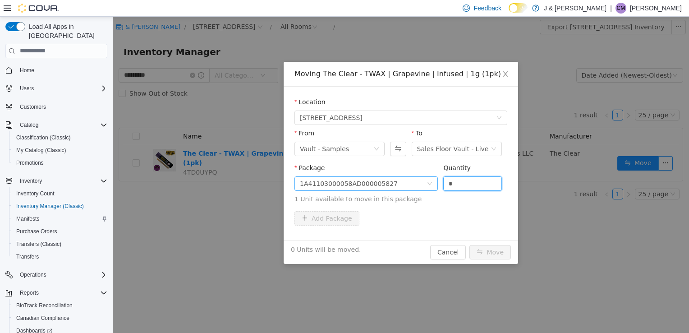
drag, startPoint x: 461, startPoint y: 185, endPoint x: 392, endPoint y: 182, distance: 70.0
click at [392, 182] on span "Package 1A41103000058AD000005827 Quantity * 1 Unit available to move in this pa…" at bounding box center [401, 184] width 213 height 40
type input "*"
click at [502, 247] on button "Move" at bounding box center [491, 252] width 42 height 14
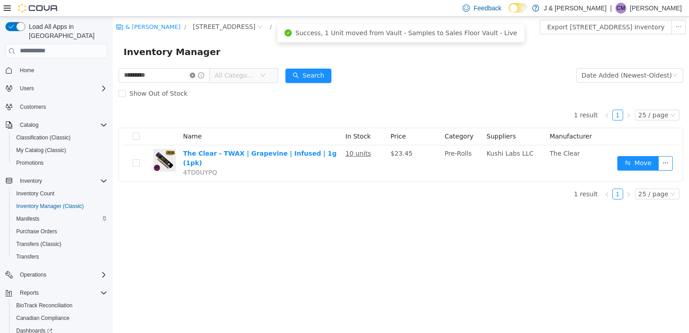
click at [195, 74] on icon "icon: close-circle" at bounding box center [192, 74] width 5 height 5
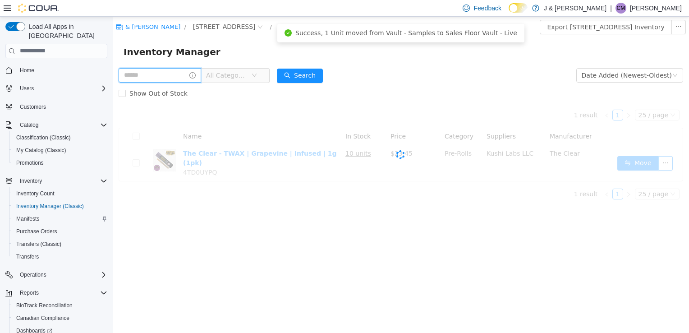
click at [174, 76] on input "text" at bounding box center [160, 75] width 83 height 14
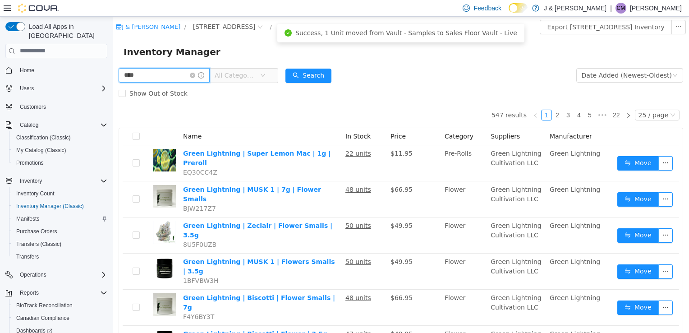
type input "****"
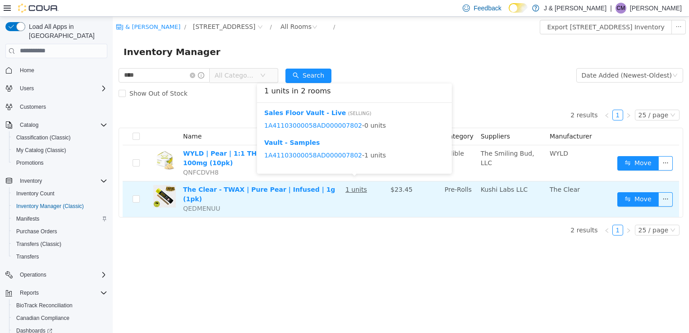
click at [352, 185] on u "1 units" at bounding box center [357, 188] width 22 height 7
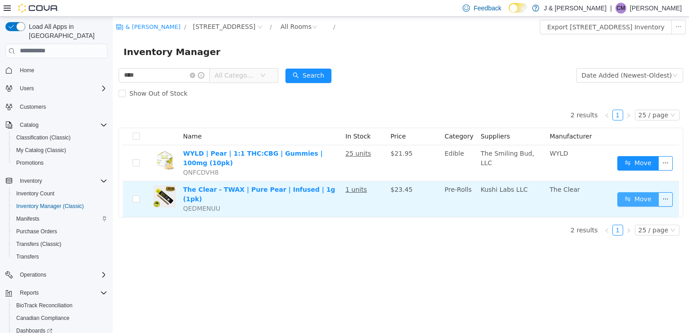
click at [620, 192] on button "Move" at bounding box center [639, 199] width 42 height 14
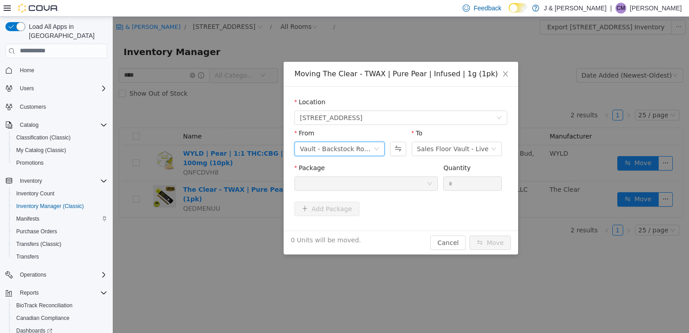
click at [323, 149] on div "Vault - Backstock Room" at bounding box center [337, 149] width 74 height 14
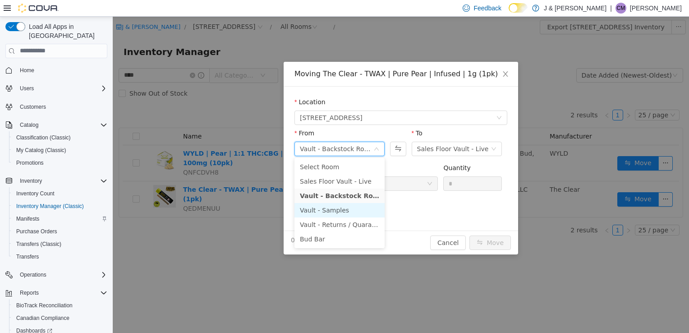
click at [323, 212] on li "Vault - Samples" at bounding box center [340, 210] width 90 height 14
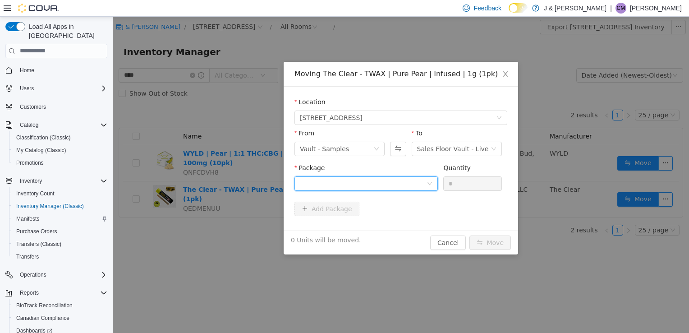
click at [368, 181] on div at bounding box center [363, 183] width 127 height 14
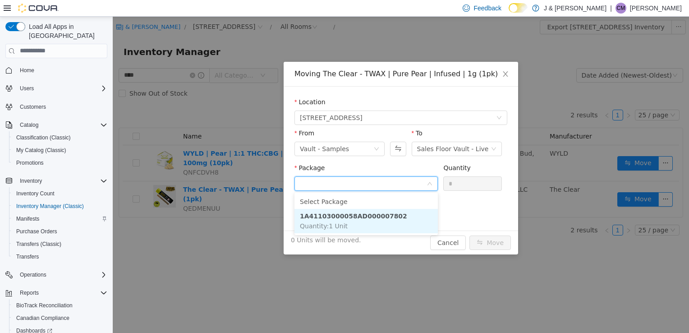
click at [346, 216] on strong "1A41103000058AD000007802" at bounding box center [353, 215] width 107 height 7
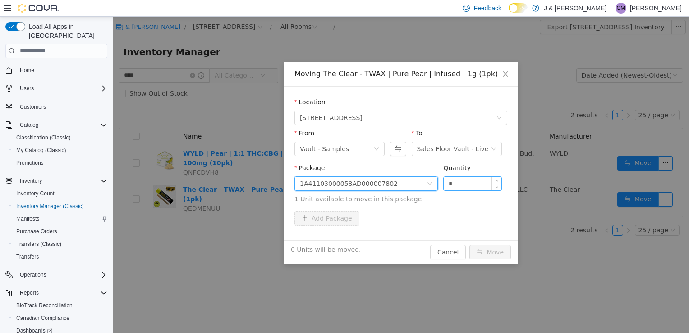
click at [453, 179] on input "*" at bounding box center [473, 183] width 58 height 14
drag, startPoint x: 453, startPoint y: 179, endPoint x: 348, endPoint y: 185, distance: 104.8
click at [348, 185] on span "Package 1A41103000058AD000007802 Quantity * 1 Unit available to move in this pa…" at bounding box center [401, 184] width 213 height 40
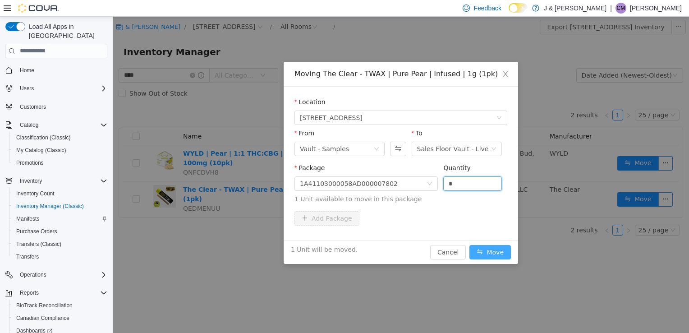
type input "*"
click at [499, 253] on button "Move" at bounding box center [491, 252] width 42 height 14
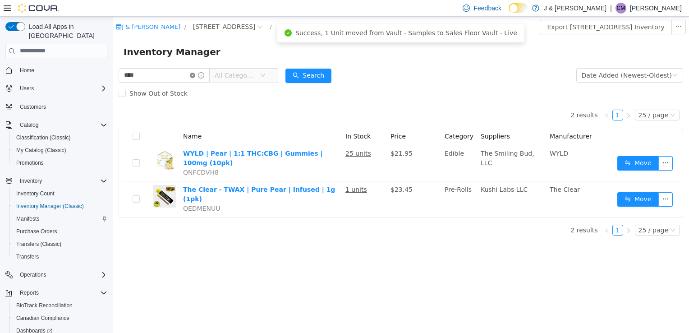
click at [195, 74] on icon "icon: close-circle" at bounding box center [192, 74] width 5 height 5
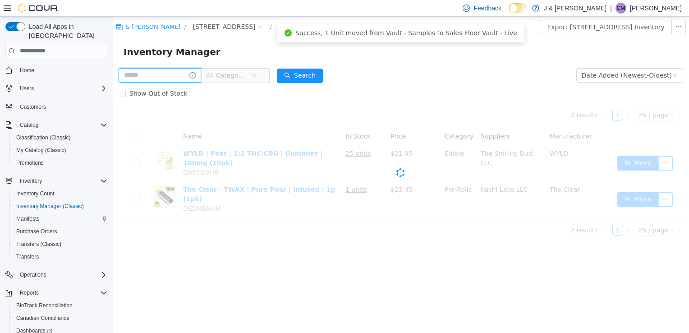
click at [176, 74] on input "text" at bounding box center [160, 75] width 83 height 14
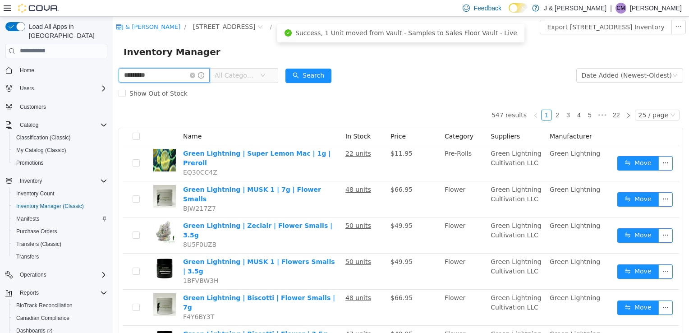
type input "*********"
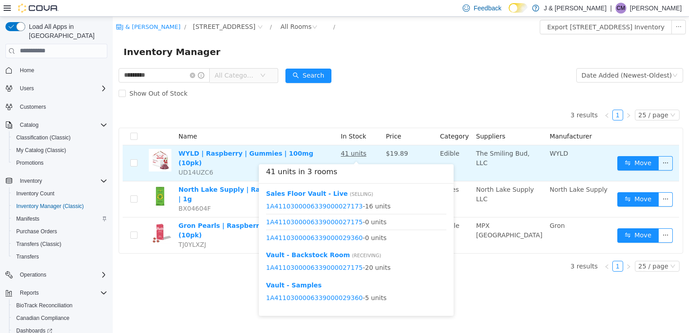
click at [357, 153] on u "41 units" at bounding box center [354, 152] width 26 height 7
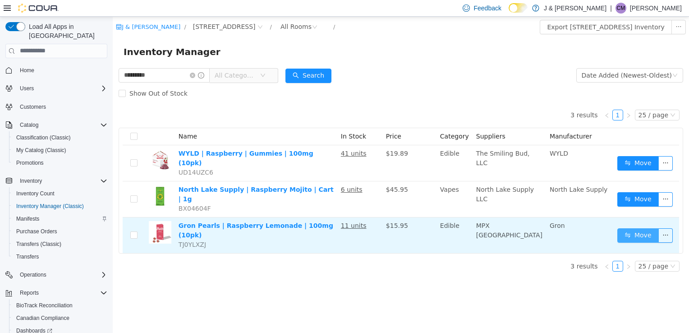
click at [637, 228] on button "Move" at bounding box center [639, 235] width 42 height 14
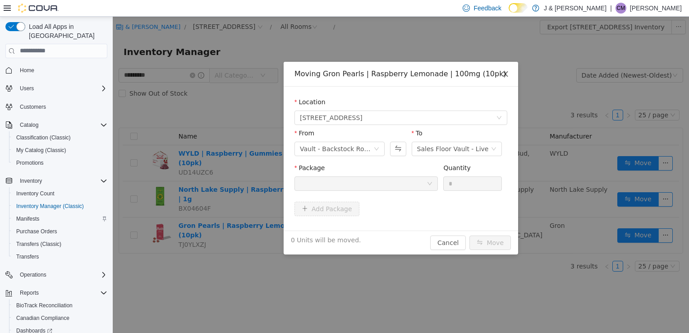
click at [512, 74] on span "Close" at bounding box center [505, 73] width 25 height 25
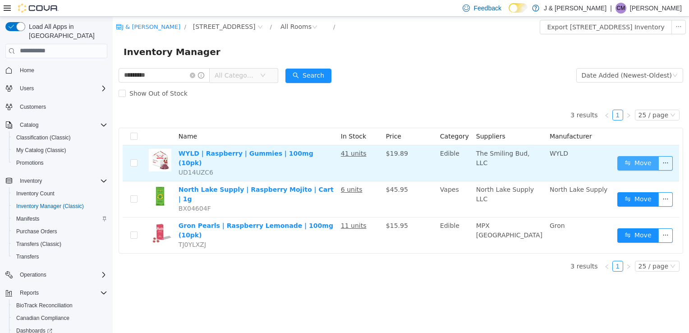
click at [636, 161] on button "Move" at bounding box center [639, 163] width 42 height 14
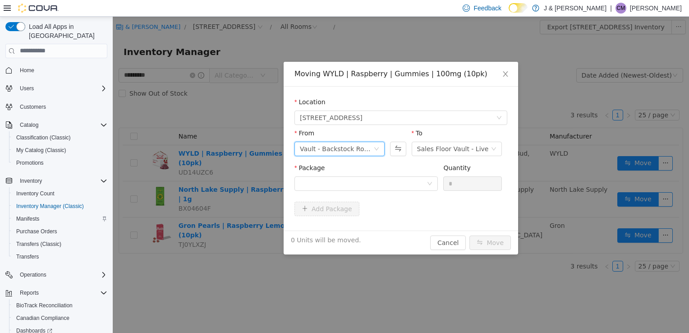
click at [334, 154] on div "Vault - Backstock Room" at bounding box center [337, 149] width 74 height 14
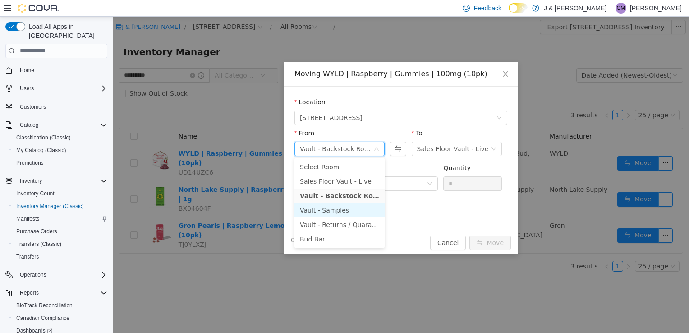
click at [335, 206] on li "Vault - Samples" at bounding box center [340, 210] width 90 height 14
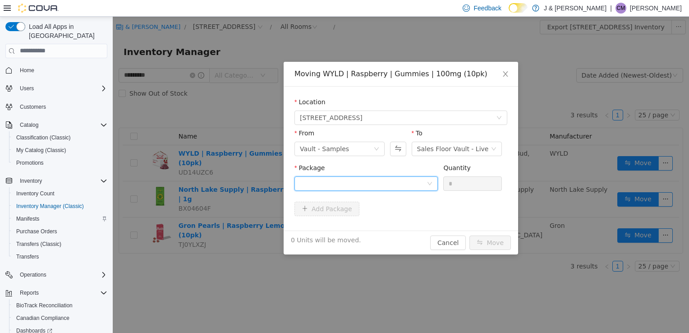
click at [377, 181] on div at bounding box center [363, 183] width 127 height 14
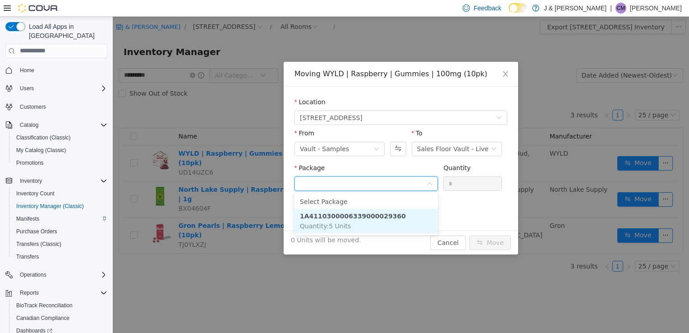
click at [328, 221] on li "1A4110300006339000029360 Quantity : 5 Units" at bounding box center [366, 220] width 143 height 24
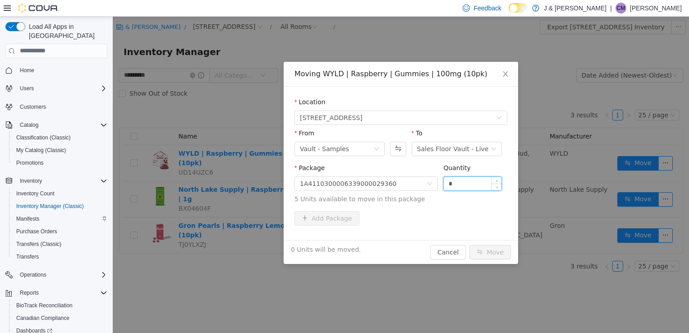
click at [461, 185] on input "*" at bounding box center [473, 183] width 58 height 14
drag, startPoint x: 461, startPoint y: 185, endPoint x: 406, endPoint y: 162, distance: 59.4
click form "Location 3055 Route 23, Oak Ridge From Vault - Samples To Sales Floor Vault - L…"
type input "*"
click at [489, 253] on button "Move" at bounding box center [491, 252] width 42 height 14
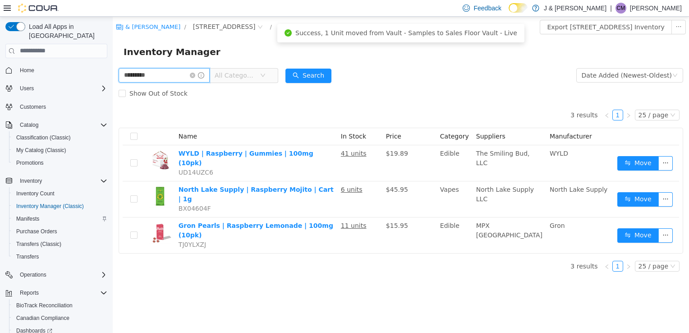
drag, startPoint x: 170, startPoint y: 71, endPoint x: 39, endPoint y: 99, distance: 133.8
click at [113, 99] on html "J & J Cannabis / 3055 Route 23, Oak Ridge / All Rooms / Export 3055 Route 23, O…" at bounding box center [401, 174] width 577 height 316
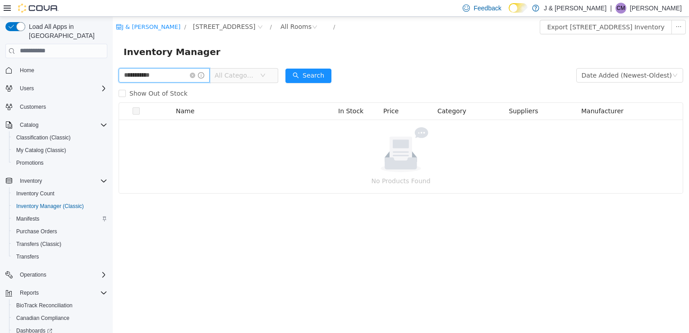
type input "**********"
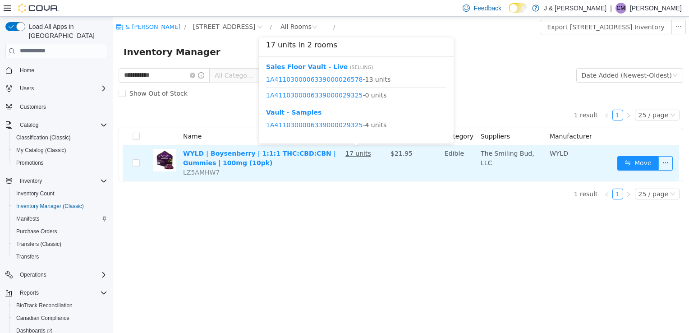
click at [363, 156] on u "17 units" at bounding box center [359, 152] width 26 height 7
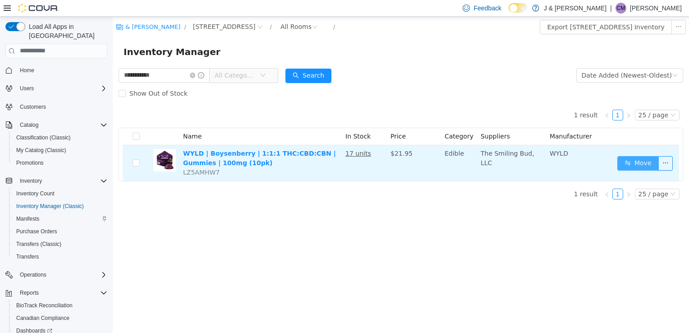
click at [642, 168] on button "Move" at bounding box center [639, 163] width 42 height 14
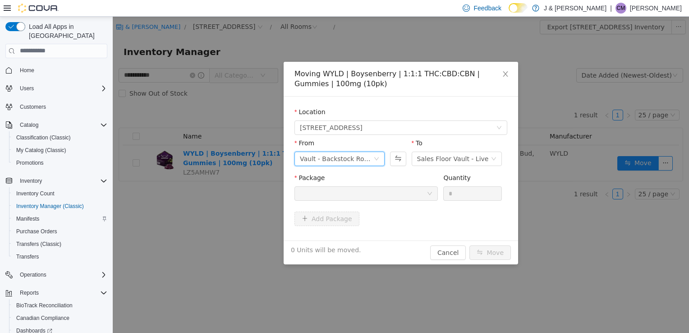
click at [341, 162] on div "Vault - Backstock Room" at bounding box center [337, 159] width 74 height 14
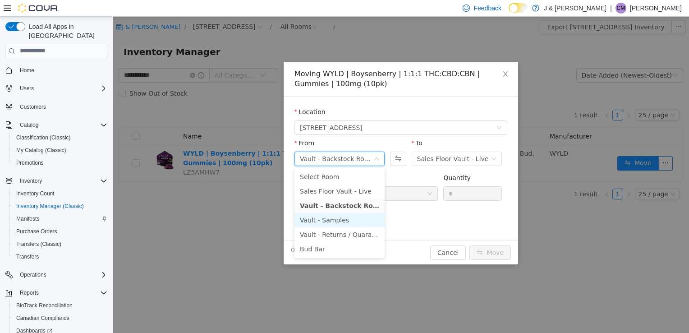
click at [335, 220] on li "Vault - Samples" at bounding box center [340, 219] width 90 height 14
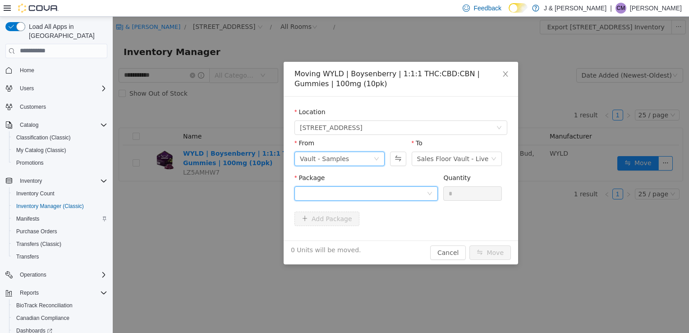
click at [367, 195] on div at bounding box center [363, 193] width 127 height 14
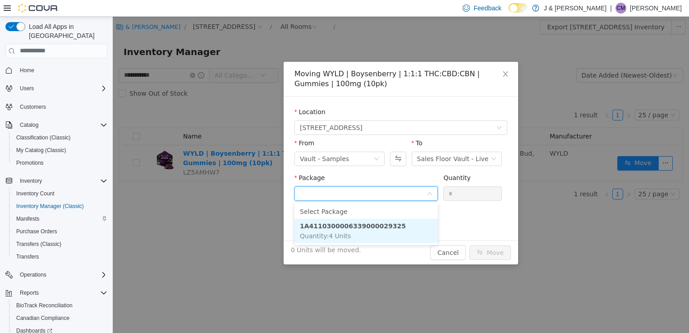
click at [351, 226] on strong "1A4110300006339000029325" at bounding box center [353, 225] width 106 height 7
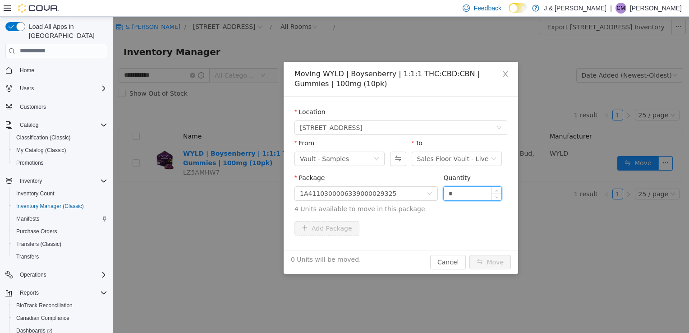
click at [465, 192] on input "*" at bounding box center [473, 193] width 58 height 14
drag, startPoint x: 465, startPoint y: 192, endPoint x: 431, endPoint y: 194, distance: 33.9
click at [431, 194] on span "Package 1A4110300006339000029325 Quantity * 4 Units available to move in this p…" at bounding box center [401, 194] width 213 height 40
type input "*"
click at [493, 258] on button "Move" at bounding box center [491, 261] width 42 height 14
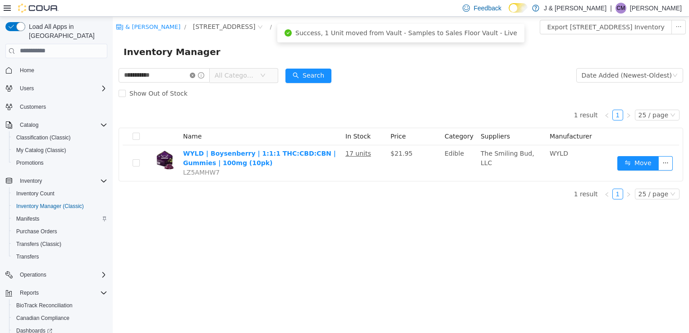
click at [195, 74] on icon "icon: close-circle" at bounding box center [192, 74] width 5 height 5
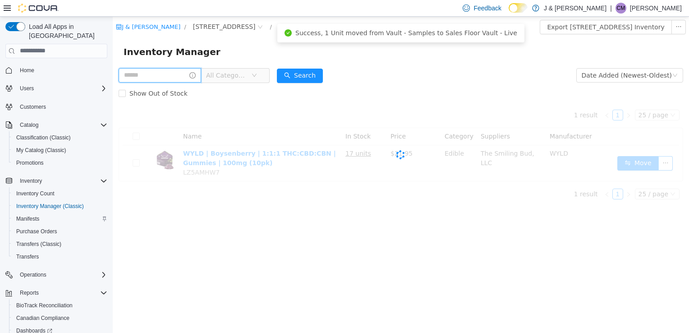
click at [161, 76] on input "text" at bounding box center [160, 75] width 83 height 14
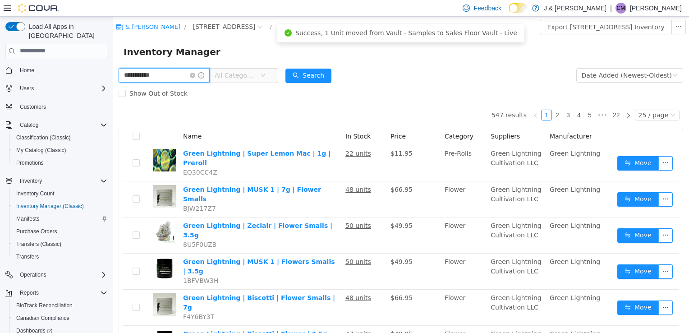
type input "**********"
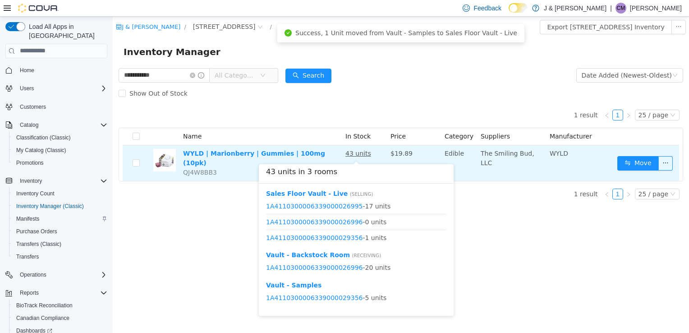
click at [353, 155] on u "43 units" at bounding box center [359, 152] width 26 height 7
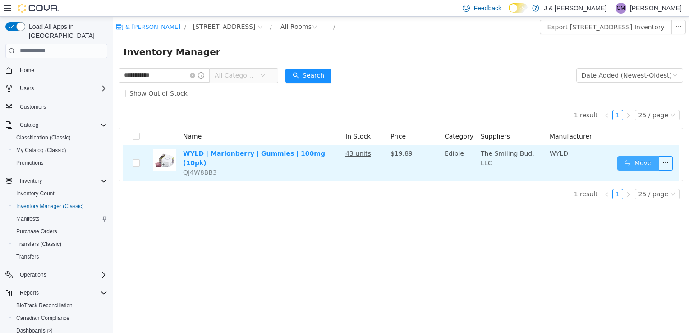
click at [623, 157] on button "Move" at bounding box center [639, 163] width 42 height 14
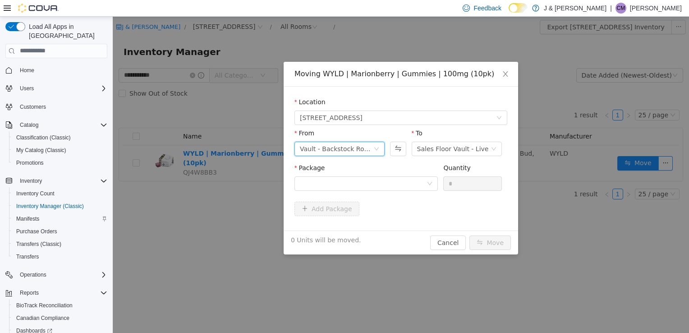
click at [318, 151] on div "Vault - Backstock Room" at bounding box center [337, 149] width 74 height 14
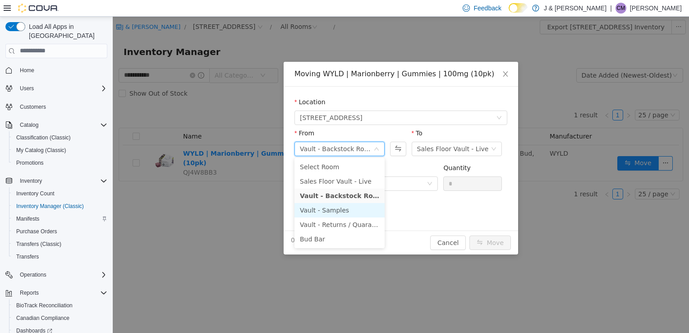
click at [323, 215] on li "Vault - Samples" at bounding box center [340, 210] width 90 height 14
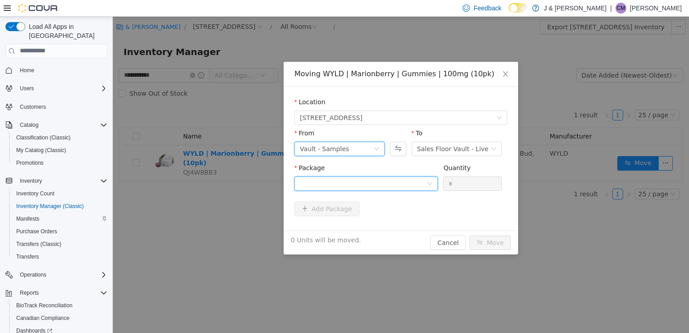
click at [332, 188] on div at bounding box center [363, 183] width 127 height 14
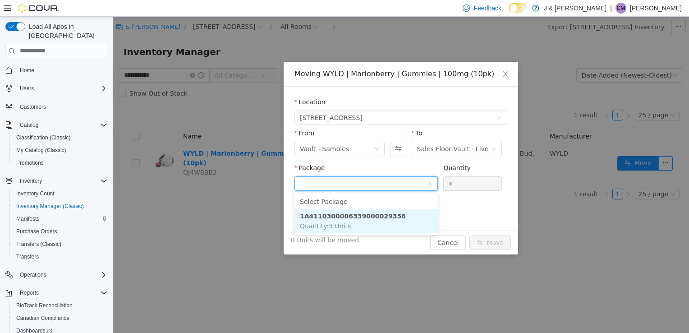
click at [328, 224] on span "Quantity : 5 Units" at bounding box center [325, 225] width 51 height 7
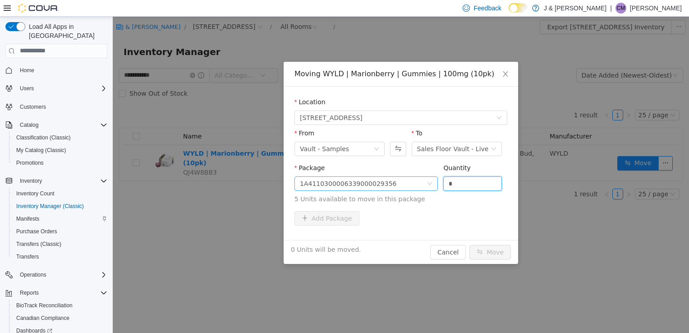
drag, startPoint x: 458, startPoint y: 182, endPoint x: 409, endPoint y: 183, distance: 49.6
click at [409, 183] on span "Package 1A4110300006339000029356 Quantity * 5 Units available to move in this p…" at bounding box center [401, 184] width 213 height 40
type input "*"
click at [489, 257] on button "Move" at bounding box center [491, 252] width 42 height 14
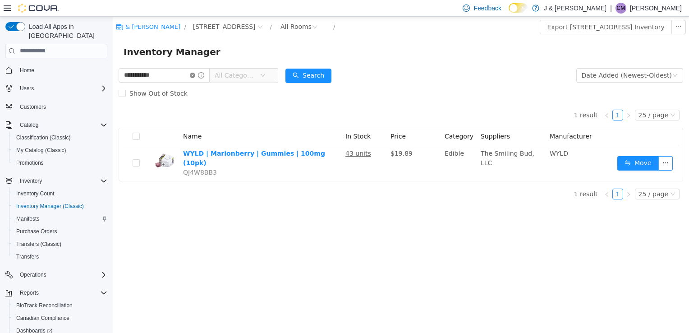
click at [195, 74] on icon "icon: close-circle" at bounding box center [192, 74] width 5 height 5
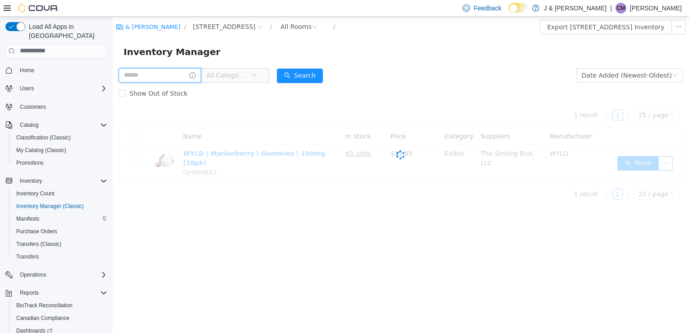
click at [169, 76] on input "text" at bounding box center [160, 75] width 83 height 14
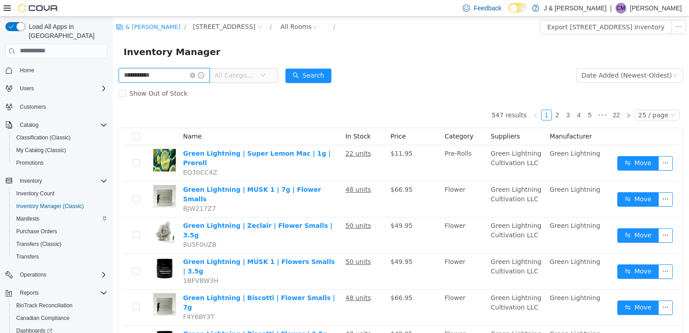
type input "**********"
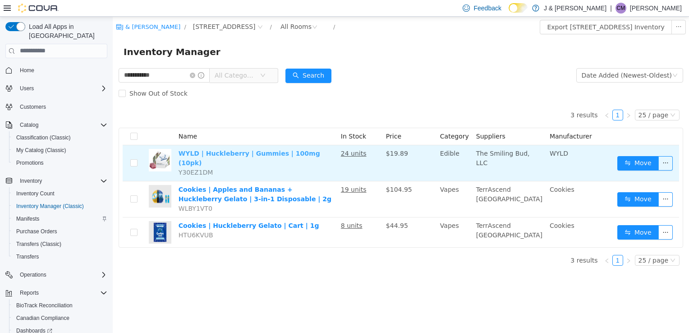
click at [259, 156] on link "WYLD | Huckleberry | Gummies | 100mg (10pk)" at bounding box center [250, 157] width 142 height 17
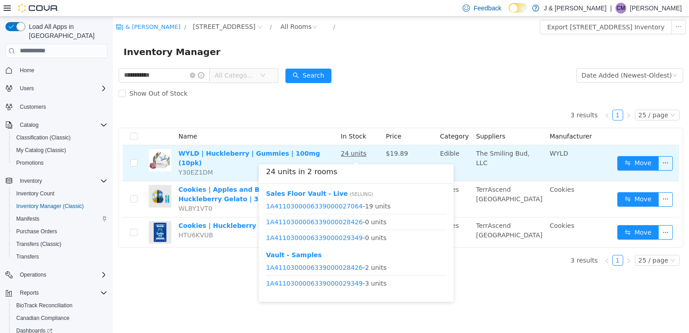
click at [361, 153] on u "24 units" at bounding box center [354, 152] width 26 height 7
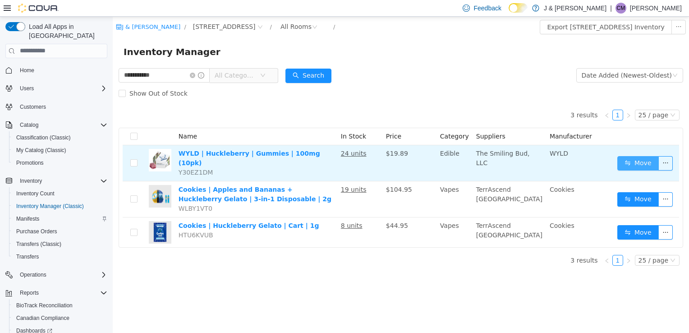
click at [635, 157] on button "Move" at bounding box center [639, 163] width 42 height 14
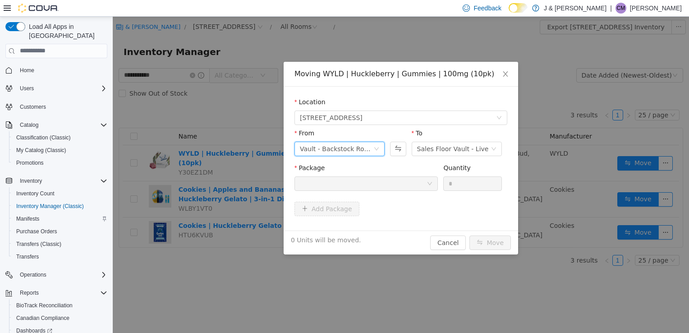
click at [328, 147] on div "Vault - Backstock Room" at bounding box center [337, 149] width 74 height 14
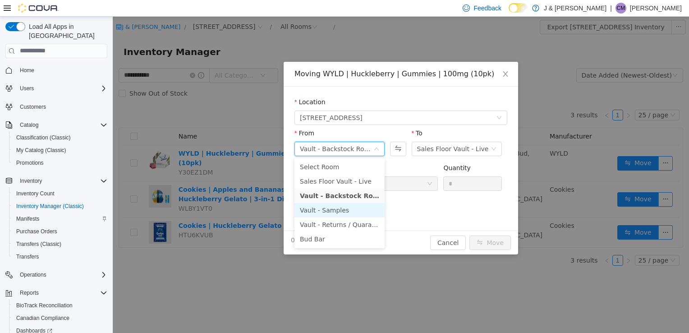
click at [332, 210] on li "Vault - Samples" at bounding box center [340, 210] width 90 height 14
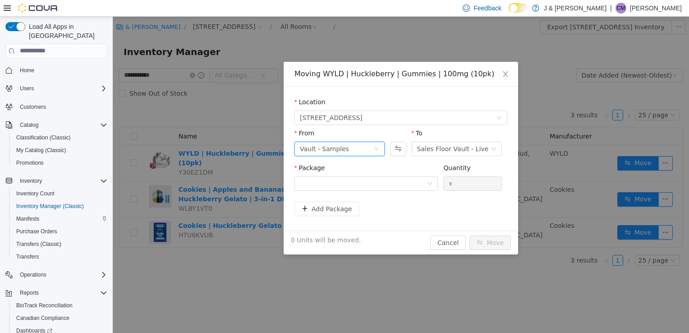
click at [348, 173] on div "Package" at bounding box center [366, 169] width 143 height 13
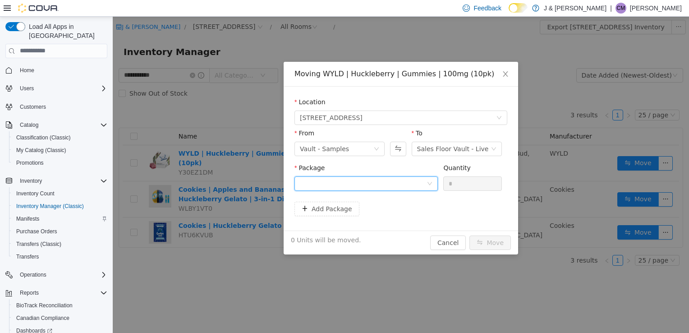
click at [346, 179] on div at bounding box center [363, 183] width 127 height 14
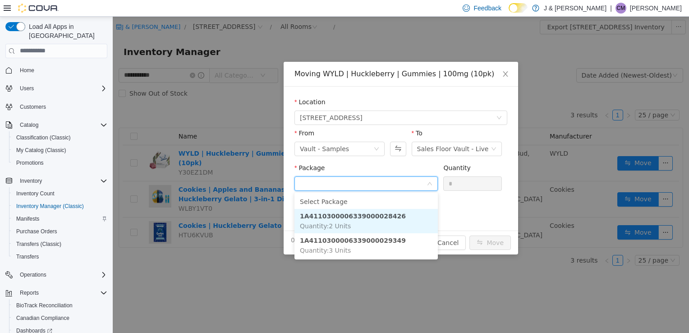
click at [359, 224] on li "1A4110300006339000028426 Quantity : 2 Units" at bounding box center [366, 220] width 143 height 24
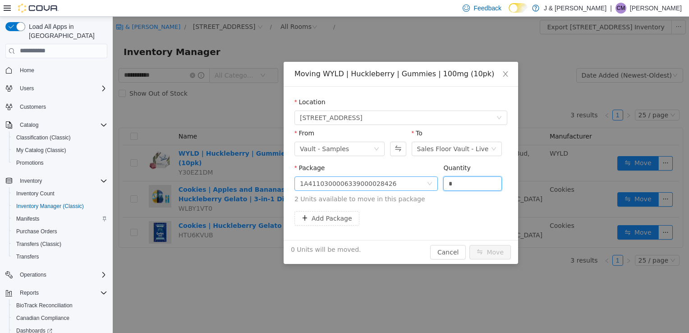
drag, startPoint x: 460, startPoint y: 188, endPoint x: 425, endPoint y: 189, distance: 35.2
click at [425, 189] on span "Package 1A4110300006339000028426 Quantity * 2 Units available to move in this p…" at bounding box center [401, 184] width 213 height 40
type input "*"
click at [491, 254] on button "Move" at bounding box center [491, 252] width 42 height 14
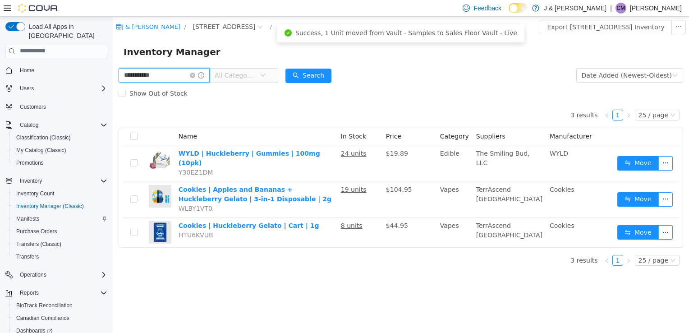
click at [202, 78] on input "**********" at bounding box center [164, 75] width 91 height 14
click at [195, 74] on icon "icon: close-circle" at bounding box center [192, 74] width 5 height 5
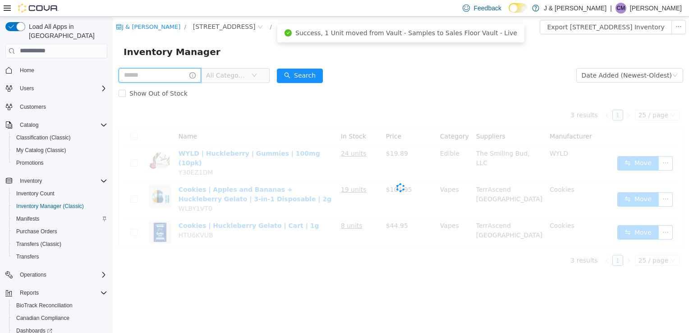
click at [171, 75] on input "text" at bounding box center [160, 75] width 83 height 14
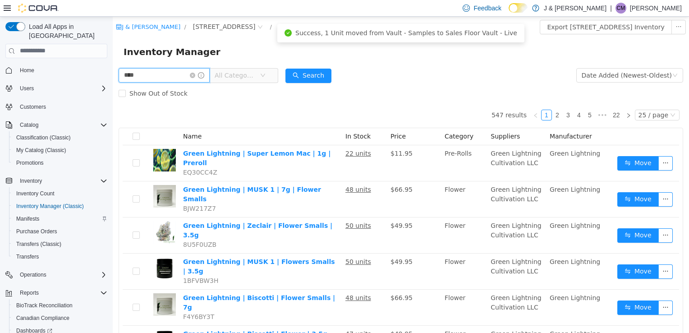
type input "****"
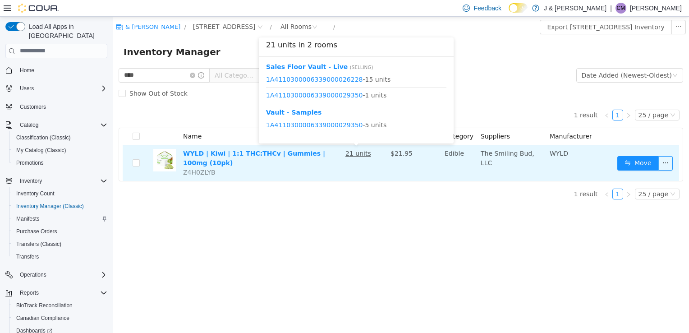
click at [355, 154] on u "21 units" at bounding box center [359, 152] width 26 height 7
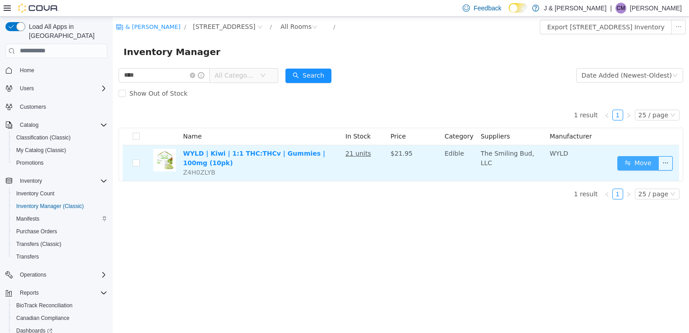
click at [640, 166] on button "Move" at bounding box center [639, 163] width 42 height 14
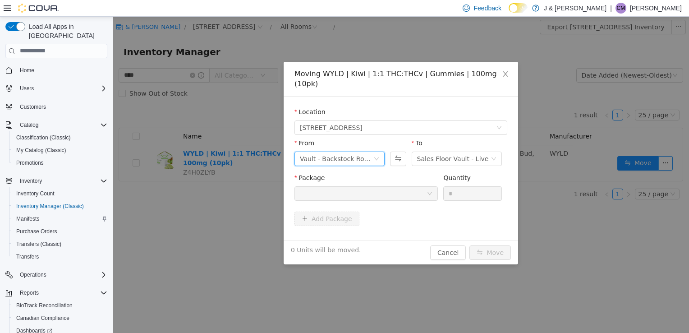
click at [337, 153] on div "Vault - Backstock Room" at bounding box center [337, 159] width 74 height 14
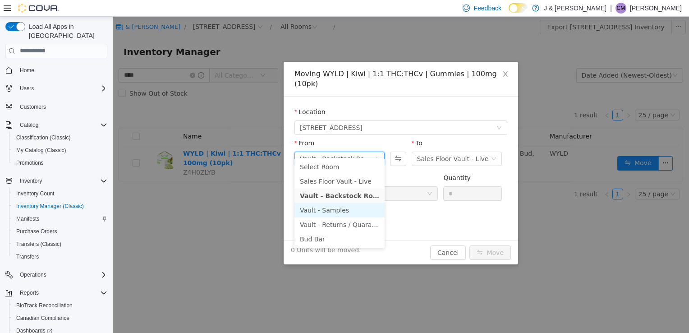
click at [342, 212] on li "Vault - Samples" at bounding box center [340, 210] width 90 height 14
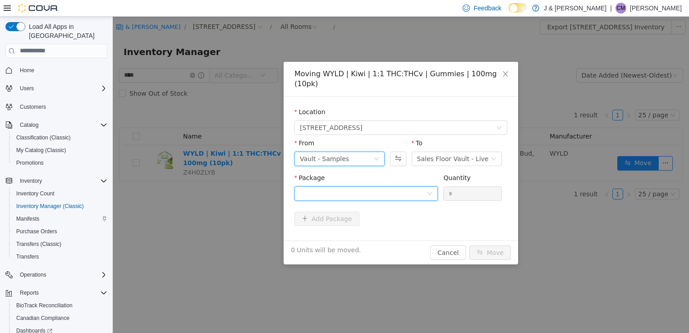
click at [347, 186] on div at bounding box center [363, 193] width 127 height 14
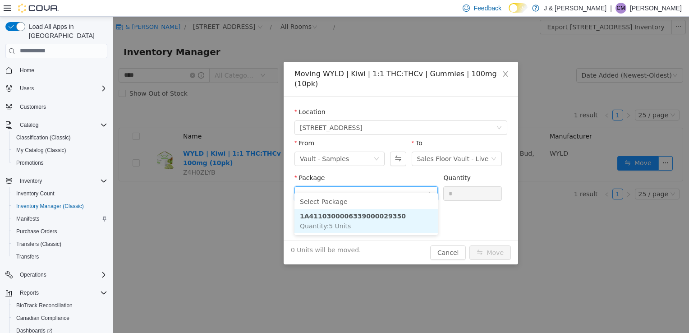
click at [343, 224] on span "Quantity : 5 Units" at bounding box center [325, 225] width 51 height 7
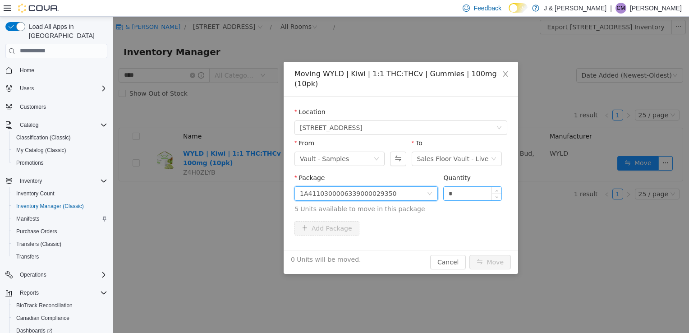
click at [456, 186] on input "*" at bounding box center [473, 193] width 58 height 14
drag, startPoint x: 457, startPoint y: 180, endPoint x: 410, endPoint y: 180, distance: 46.9
click at [410, 180] on span "Package 1A4110300006339000029350 Quantity * 5 Units available to move in this p…" at bounding box center [401, 194] width 213 height 40
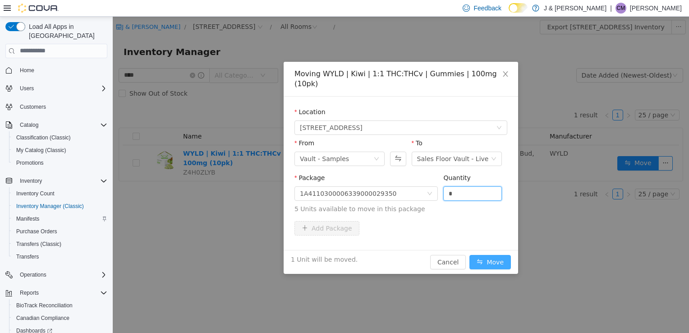
type input "*"
click at [491, 256] on button "Move" at bounding box center [491, 261] width 42 height 14
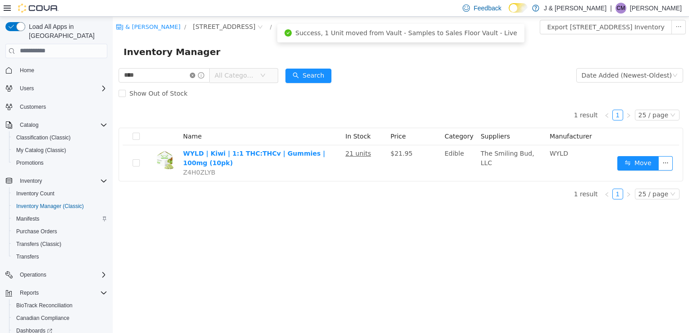
click at [195, 74] on icon "icon: close-circle" at bounding box center [192, 74] width 5 height 5
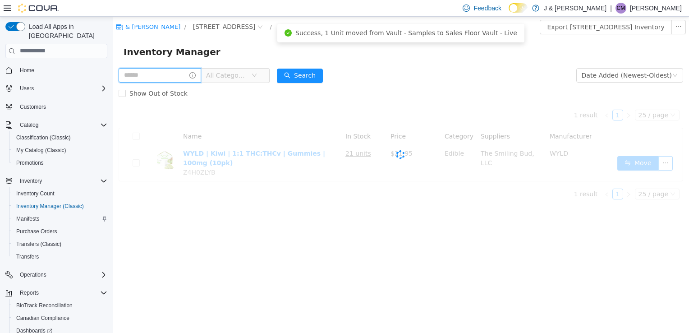
click at [171, 74] on input "text" at bounding box center [160, 75] width 83 height 14
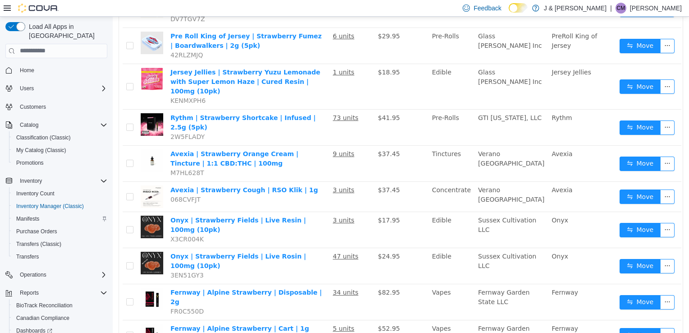
scroll to position [644, 0]
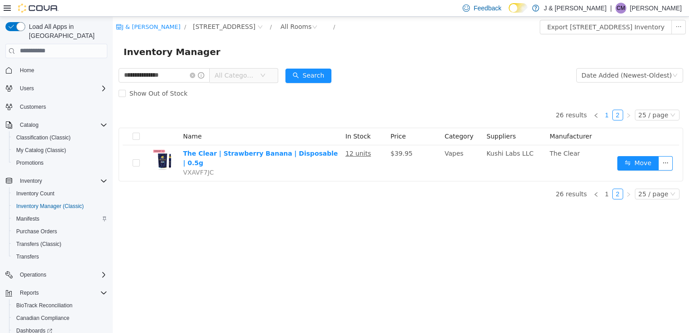
click at [610, 115] on link "1" at bounding box center [607, 115] width 10 height 10
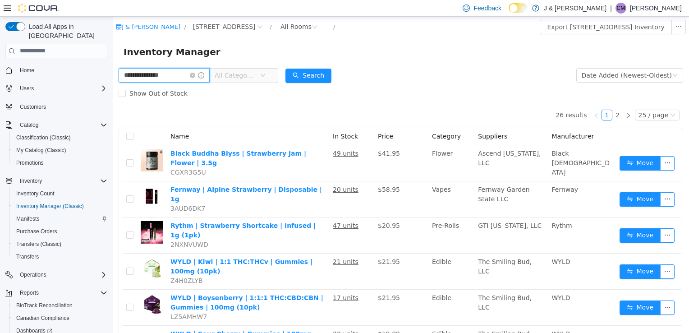
drag, startPoint x: 154, startPoint y: 74, endPoint x: -2, endPoint y: 91, distance: 157.0
click at [113, 91] on html "**********" at bounding box center [401, 174] width 577 height 316
type input "****"
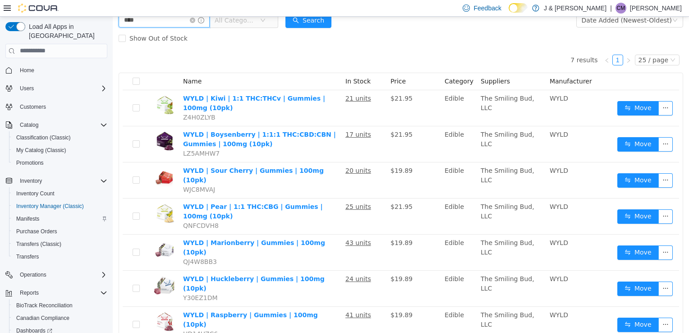
scroll to position [60, 0]
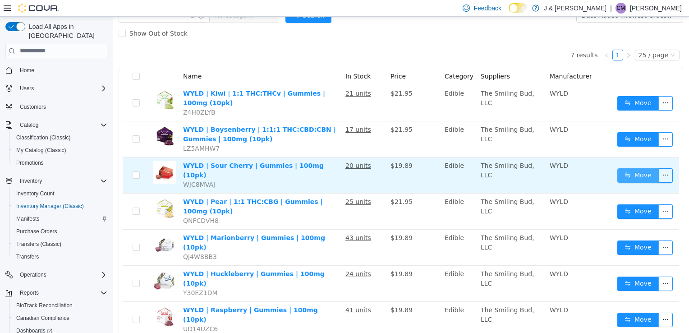
click at [632, 172] on button "Move" at bounding box center [639, 175] width 42 height 14
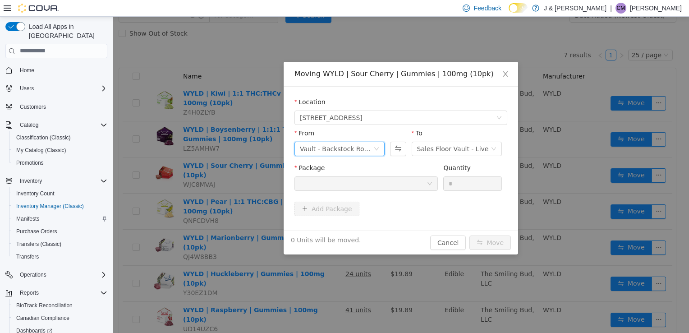
click at [328, 152] on div "Vault - Backstock Room" at bounding box center [337, 149] width 74 height 14
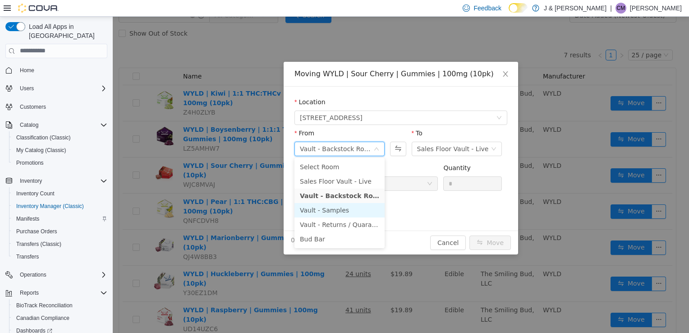
click at [317, 208] on li "Vault - Samples" at bounding box center [340, 210] width 90 height 14
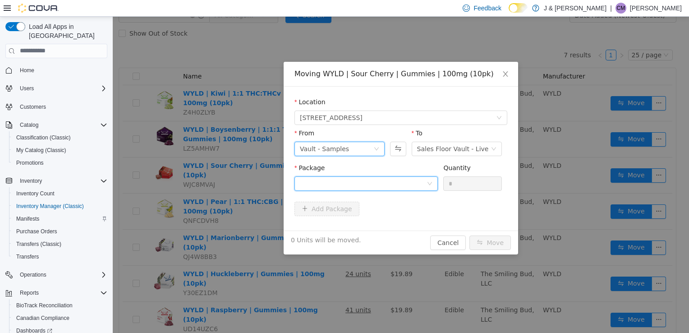
click at [359, 186] on div at bounding box center [363, 183] width 127 height 14
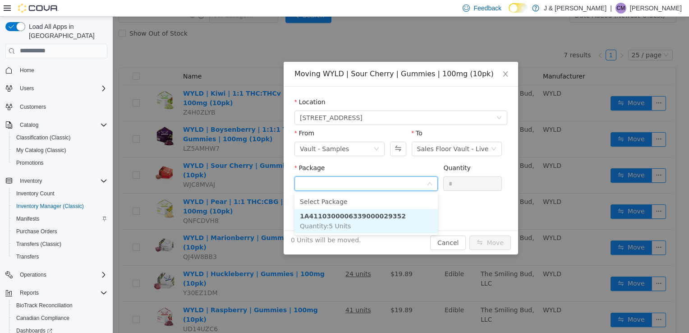
click at [330, 220] on li "1A4110300006339000029352 Quantity : 5 Units" at bounding box center [366, 220] width 143 height 24
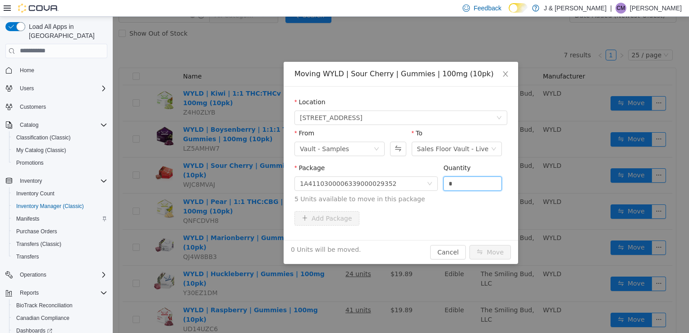
drag, startPoint x: 463, startPoint y: 185, endPoint x: 332, endPoint y: 168, distance: 131.8
click at [332, 168] on span "Package 1A4110300006339000029352 Quantity * 5 Units available to move in this p…" at bounding box center [401, 184] width 213 height 40
type input "*"
click at [494, 253] on button "Move" at bounding box center [491, 252] width 42 height 14
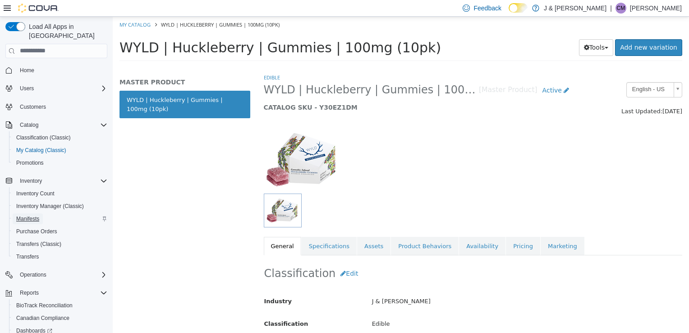
click at [32, 215] on span "Manifests" at bounding box center [27, 218] width 23 height 7
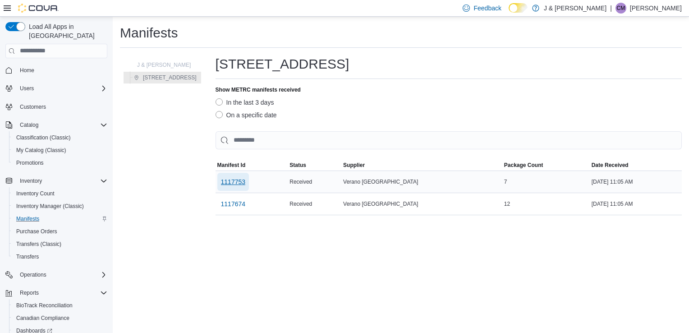
click at [236, 183] on span "1117753" at bounding box center [233, 181] width 25 height 9
